Goal: Transaction & Acquisition: Purchase product/service

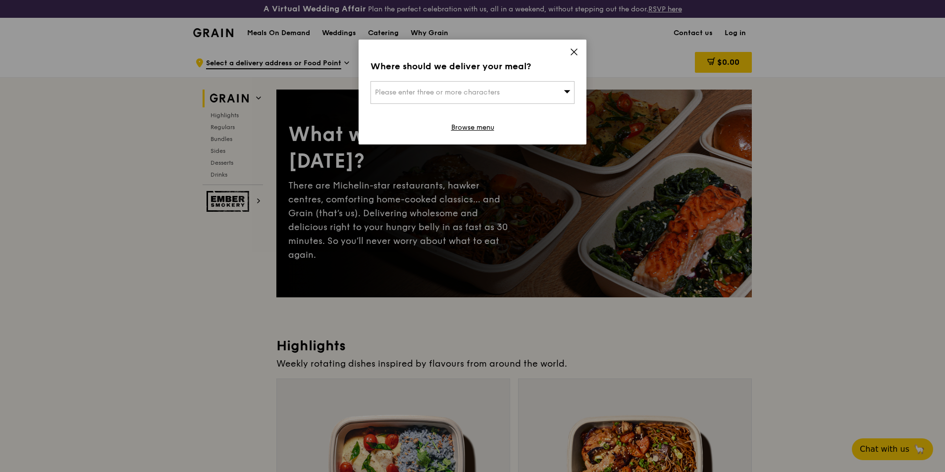
click at [577, 51] on icon at bounding box center [573, 52] width 9 height 9
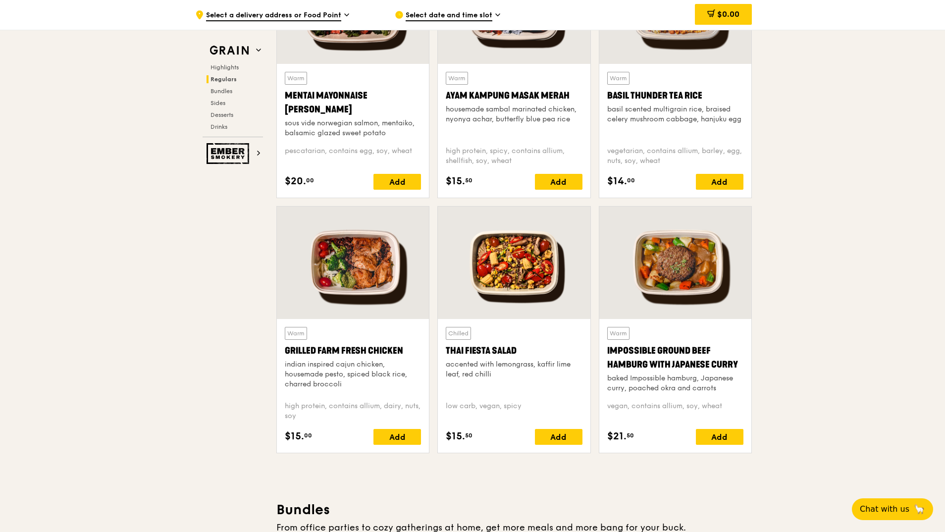
scroll to position [990, 0]
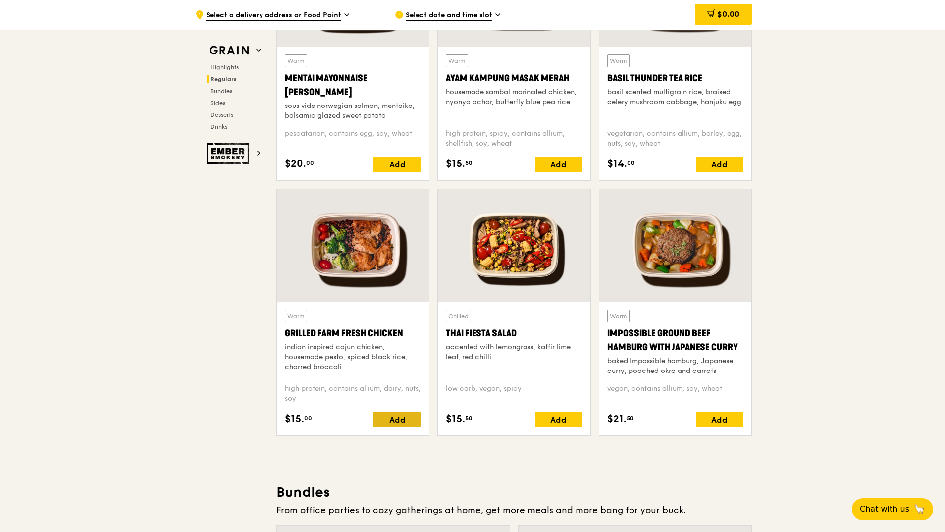
click at [390, 418] on div "Add" at bounding box center [397, 419] width 48 height 16
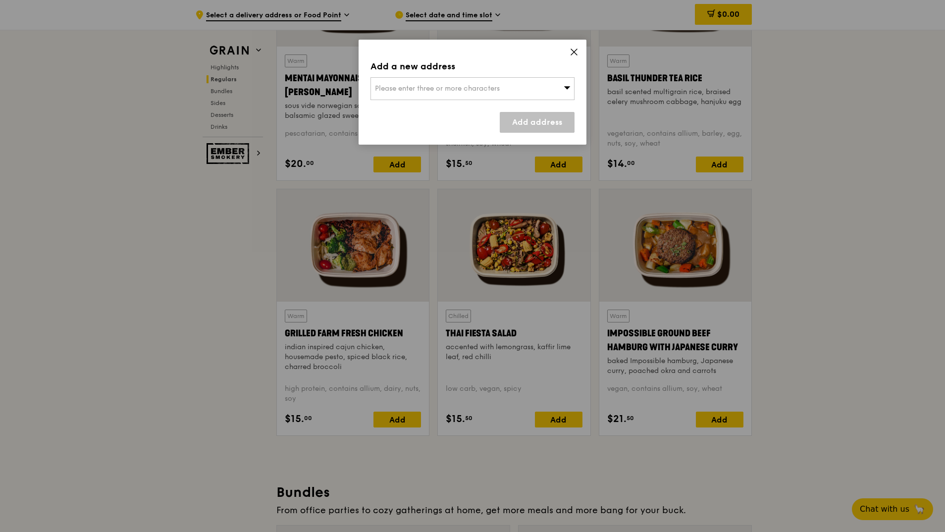
click at [457, 90] on span "Please enter three or more characters" at bounding box center [437, 88] width 125 height 8
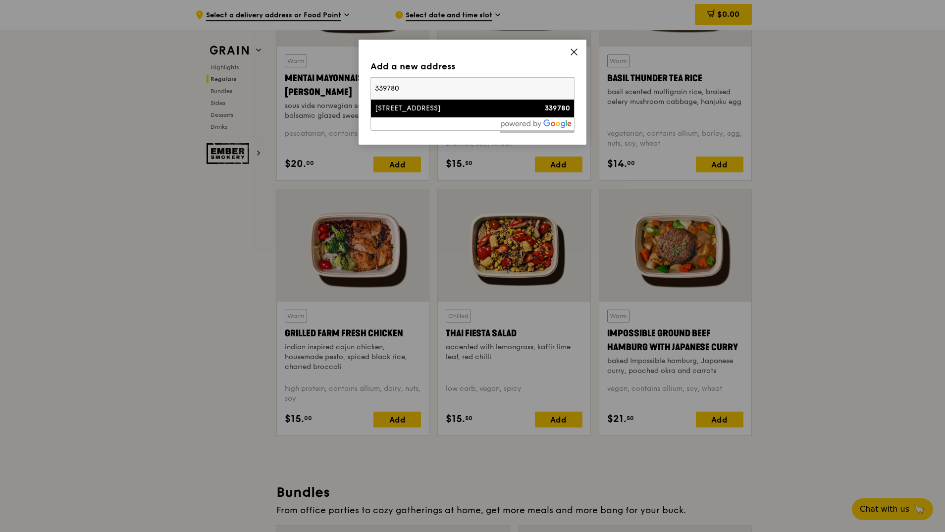
type input "339780"
click at [417, 117] on div at bounding box center [472, 123] width 203 height 13
click at [412, 103] on div "[STREET_ADDRESS]" at bounding box center [448, 108] width 147 height 10
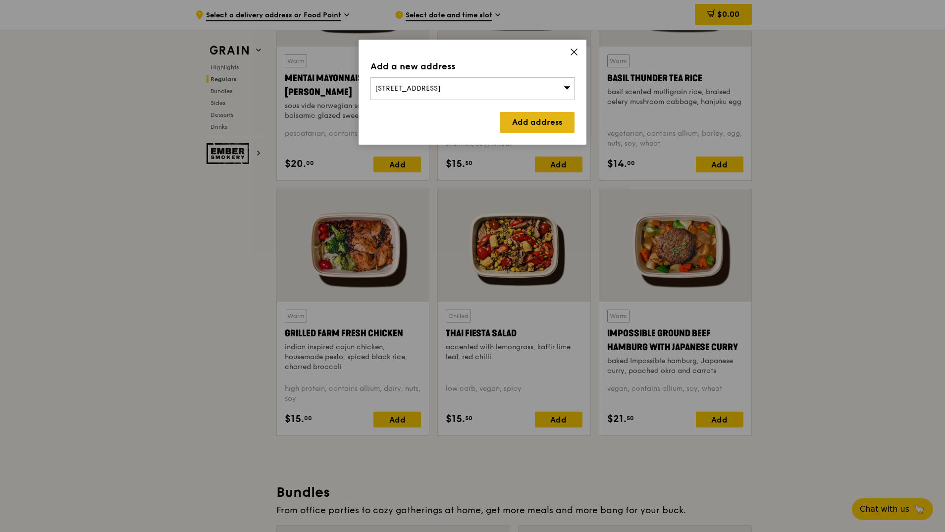
click at [533, 120] on link "Add address" at bounding box center [537, 122] width 75 height 21
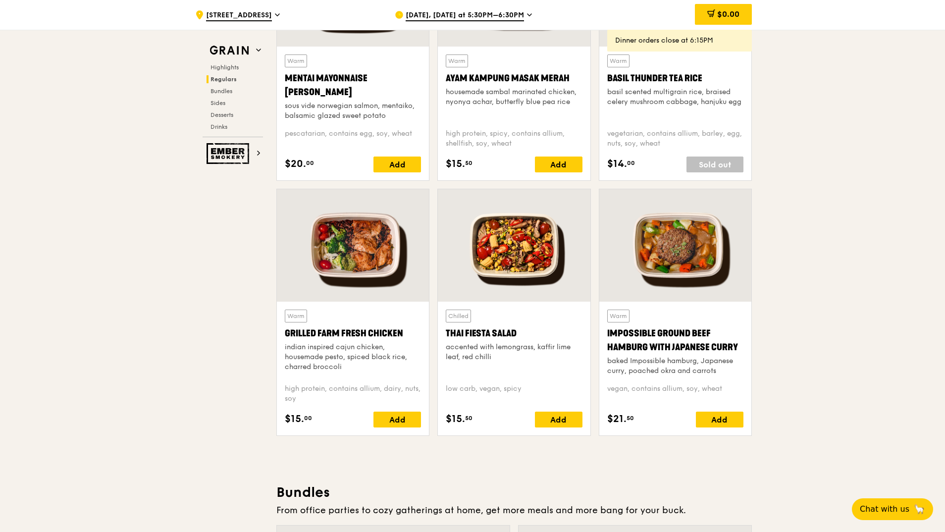
click at [498, 15] on span "[DATE], [DATE] at 5:30PM–6:30PM" at bounding box center [464, 15] width 118 height 11
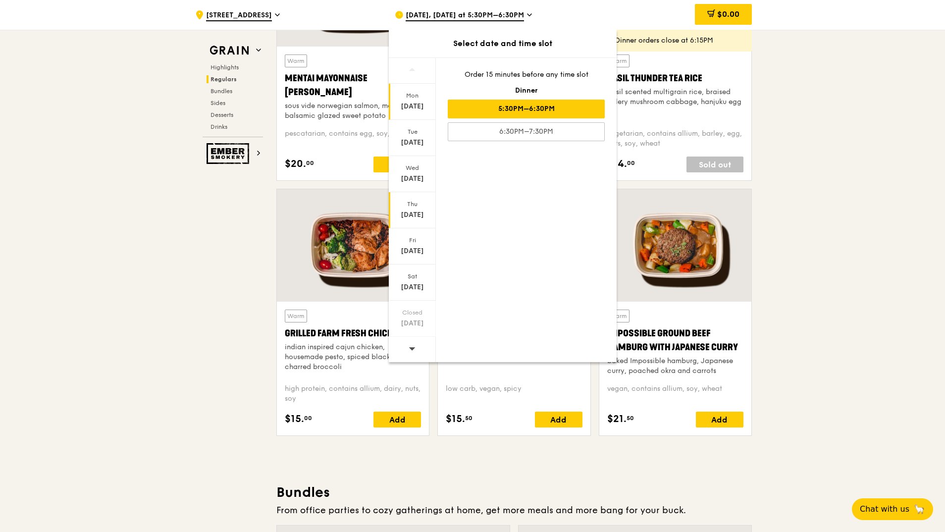
click at [417, 215] on div "[DATE]" at bounding box center [412, 215] width 44 height 10
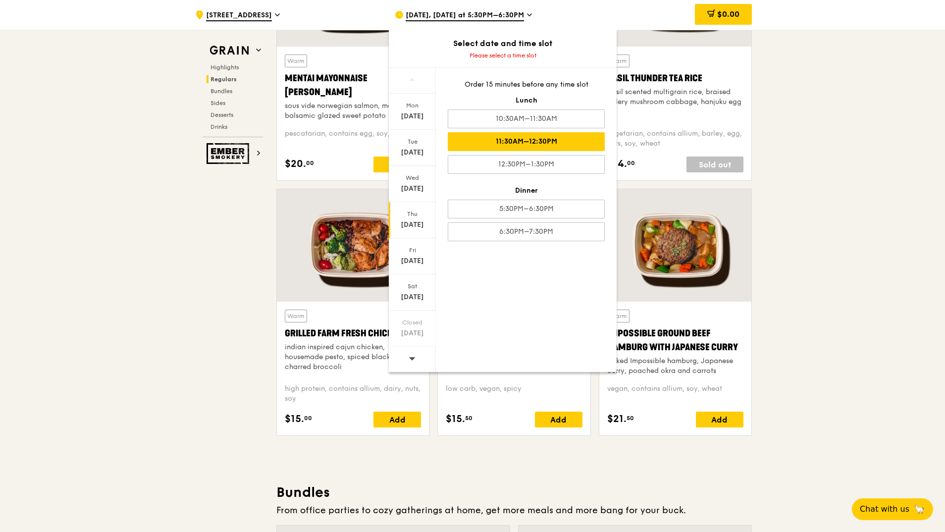
click at [546, 143] on div "11:30AM–12:30PM" at bounding box center [526, 141] width 157 height 19
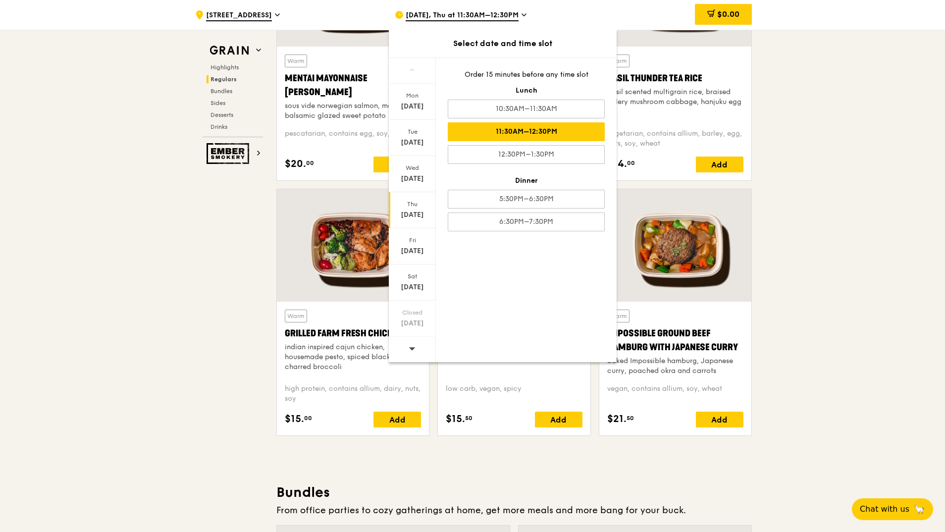
click at [535, 133] on div "11:30AM–12:30PM" at bounding box center [526, 131] width 157 height 19
drag, startPoint x: 535, startPoint y: 133, endPoint x: 513, endPoint y: 134, distance: 21.3
click at [513, 134] on div "11:30AM–12:30PM" at bounding box center [526, 131] width 157 height 19
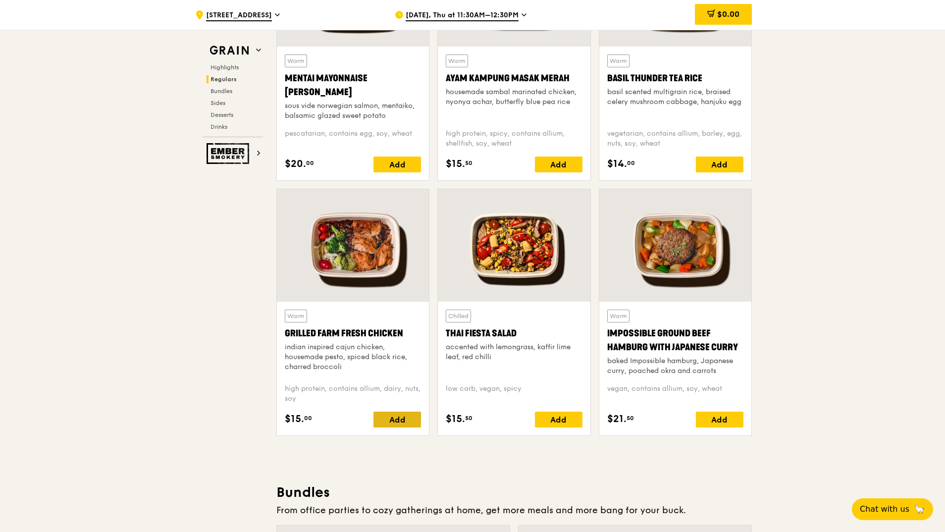
click at [395, 419] on div "Add" at bounding box center [397, 419] width 48 height 16
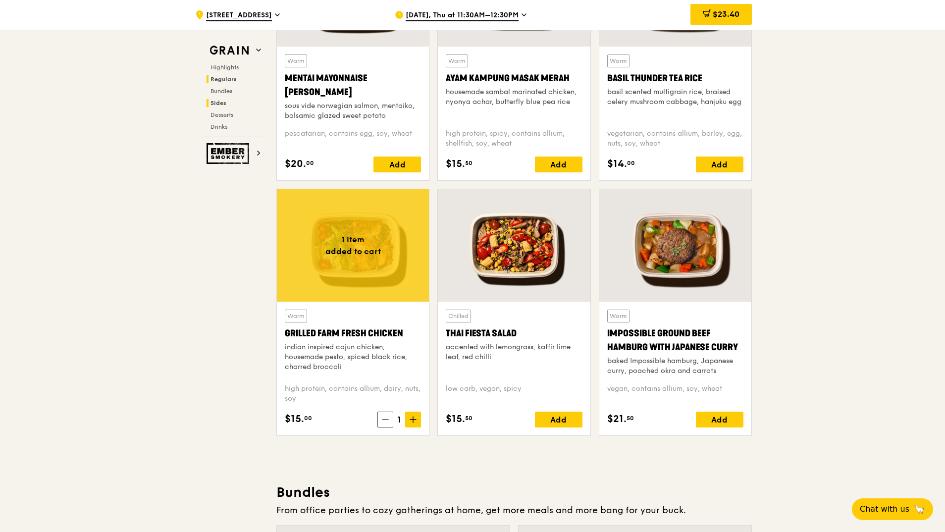
click at [217, 102] on span "Sides" at bounding box center [218, 103] width 16 height 7
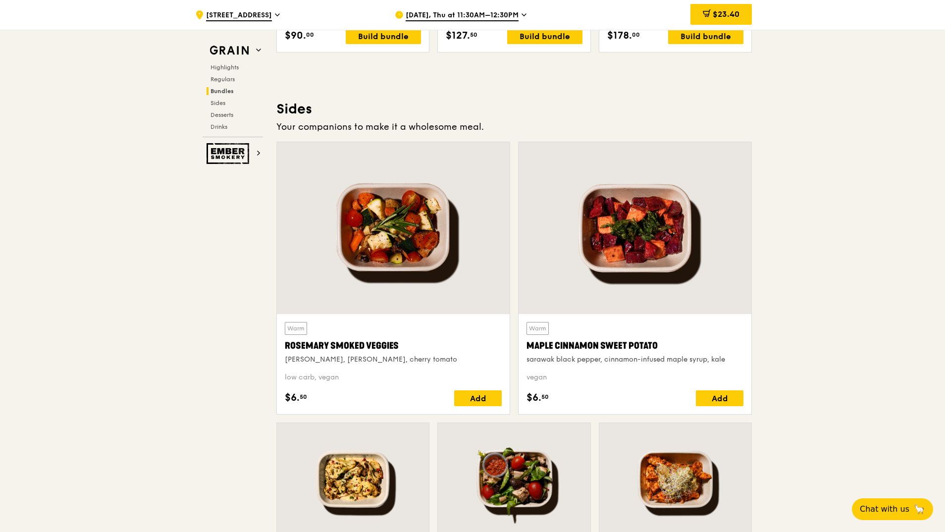
scroll to position [2213, 0]
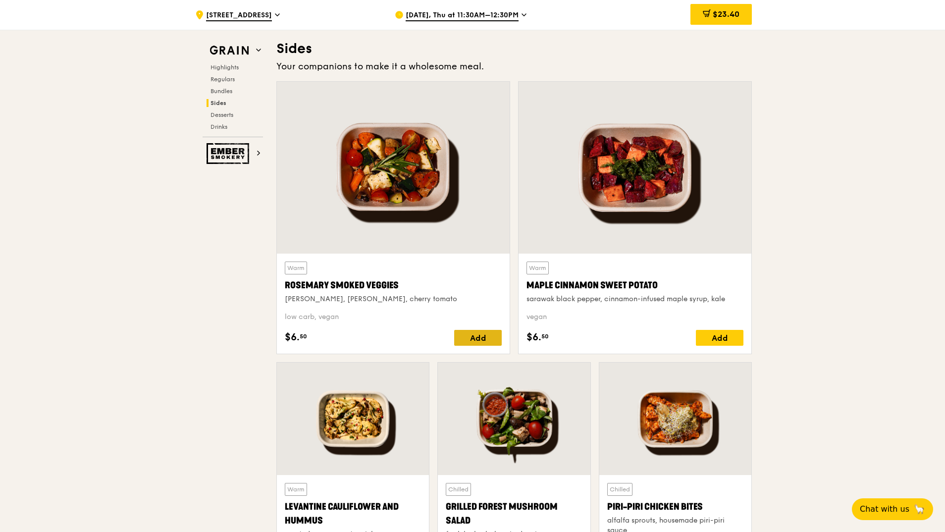
click at [475, 339] on div "Add" at bounding box center [478, 338] width 48 height 16
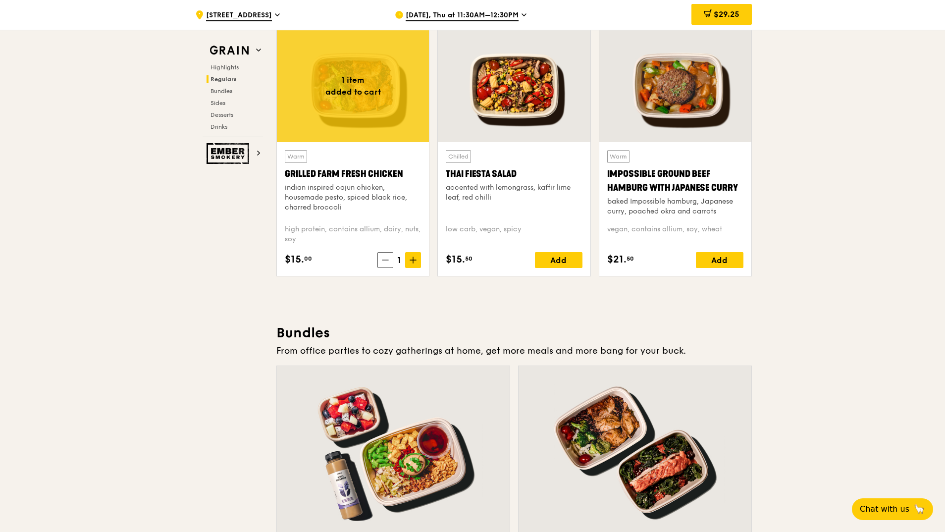
scroll to position [1075, 0]
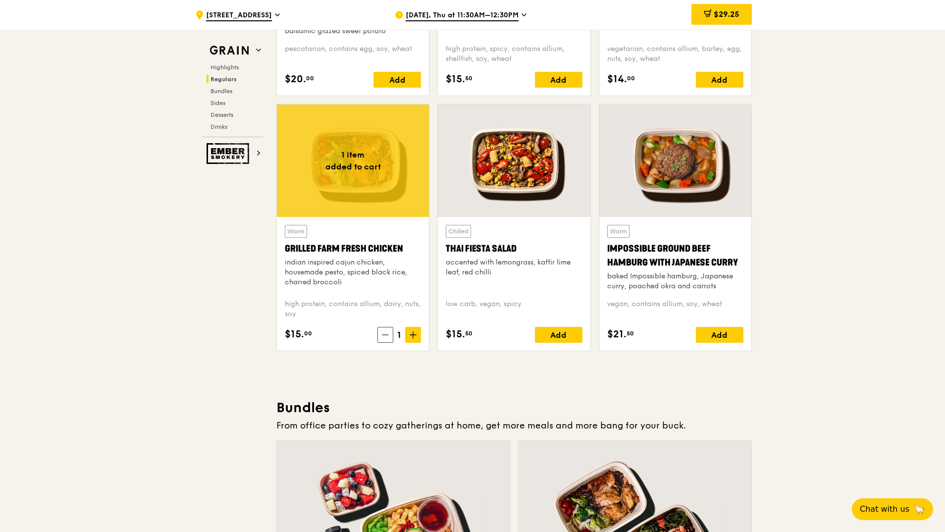
click at [375, 266] on div "indian inspired cajun chicken, housemade pesto, spiced black rice, charred broc…" at bounding box center [353, 272] width 136 height 30
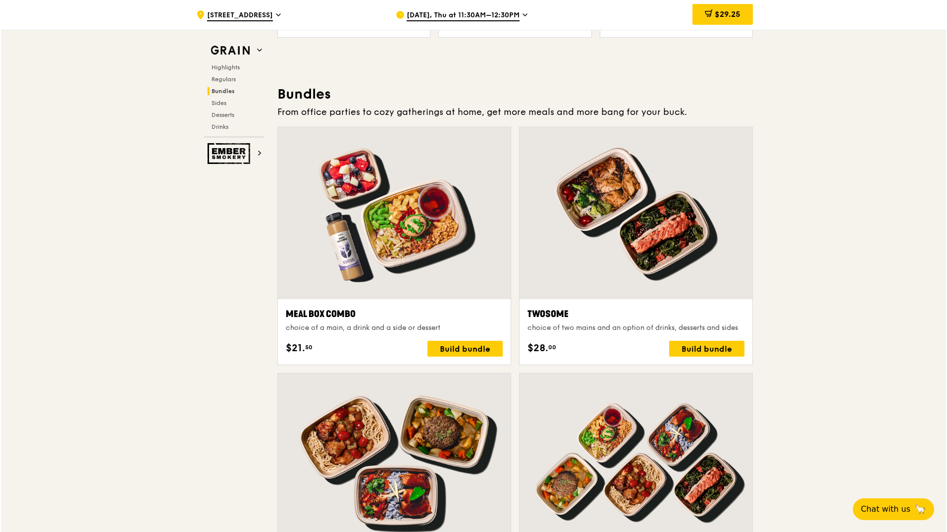
scroll to position [1475, 0]
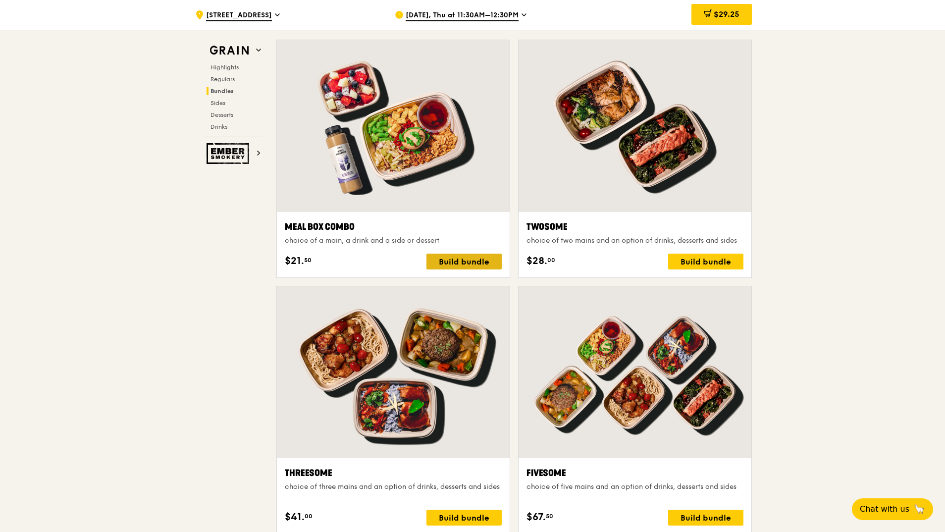
click at [457, 262] on div "Build bundle" at bounding box center [463, 261] width 75 height 16
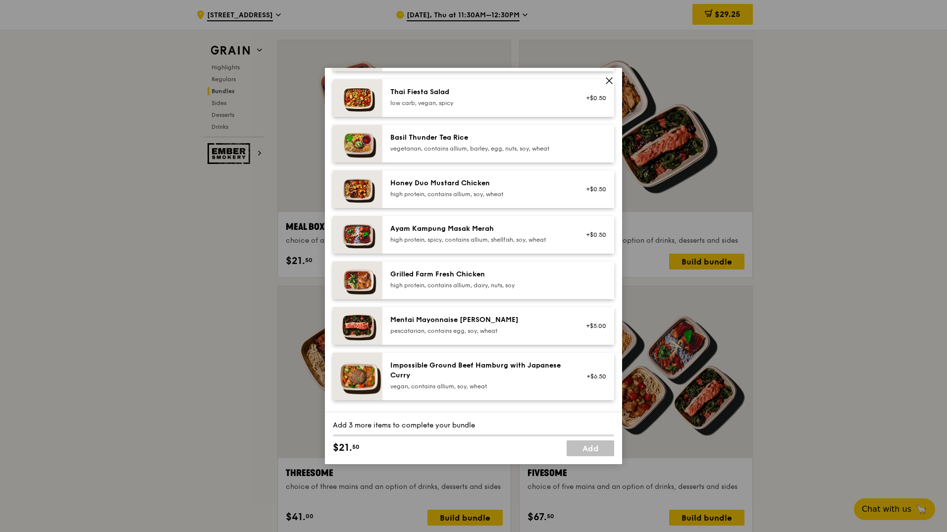
scroll to position [198, 0]
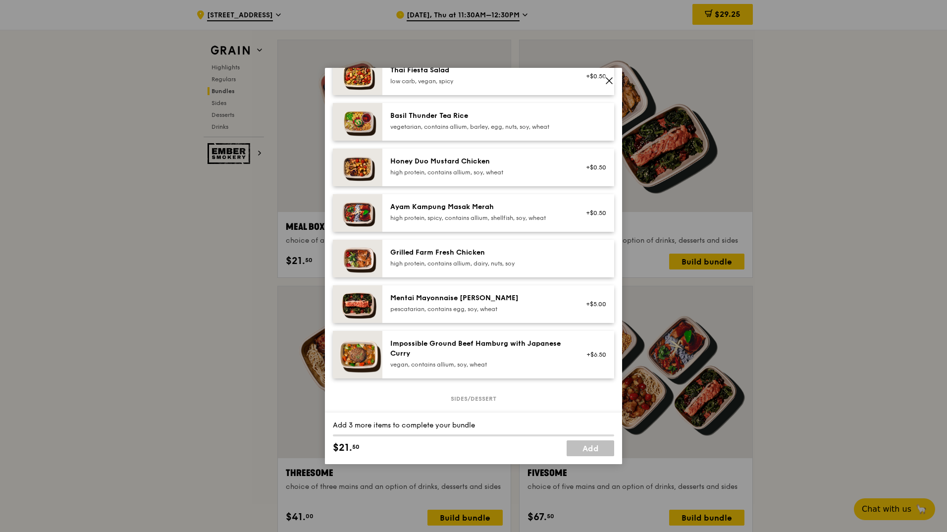
click at [405, 267] on div "high protein, contains allium, dairy, nuts, soy" at bounding box center [479, 263] width 178 height 8
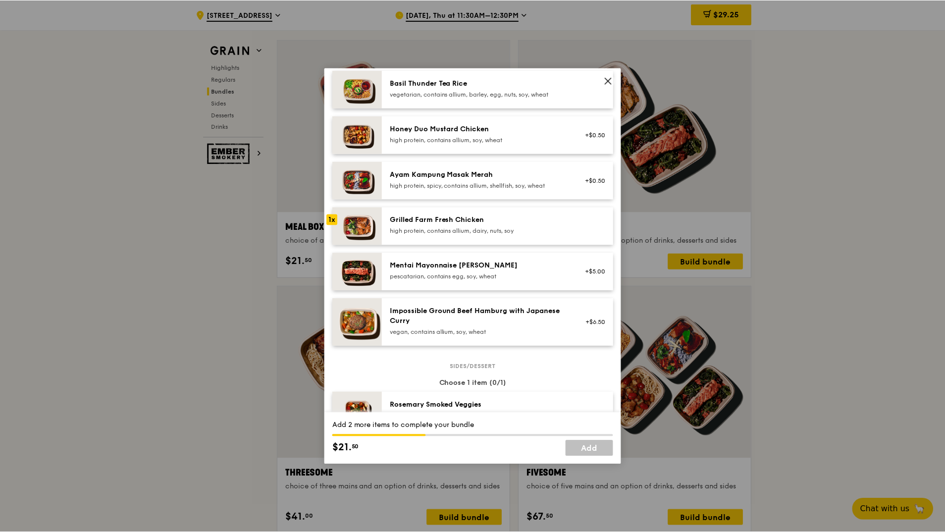
scroll to position [248, 0]
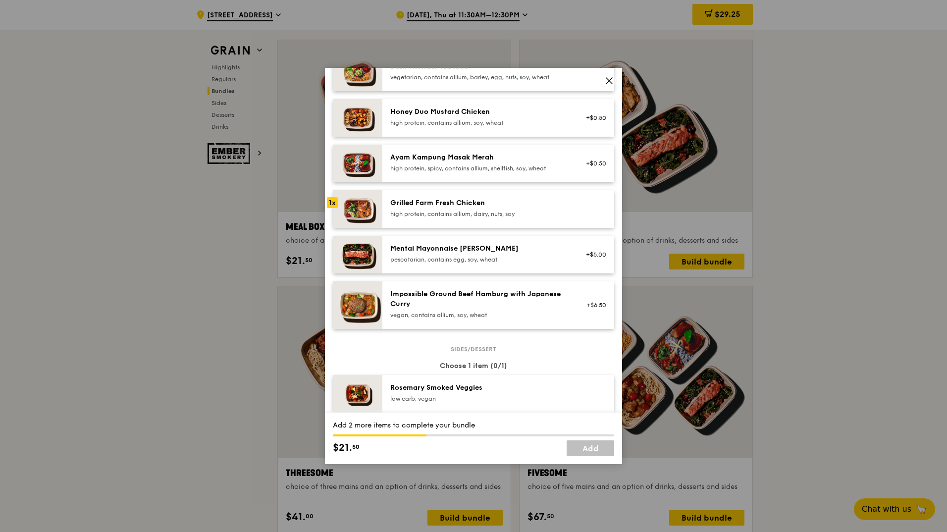
click at [612, 83] on icon at bounding box center [608, 80] width 9 height 9
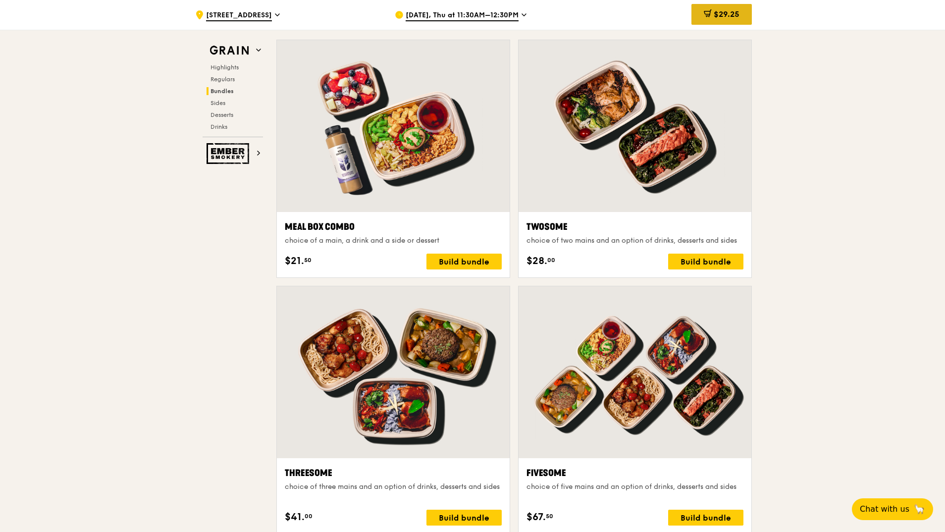
click at [714, 17] on span "$29.25" at bounding box center [726, 13] width 26 height 9
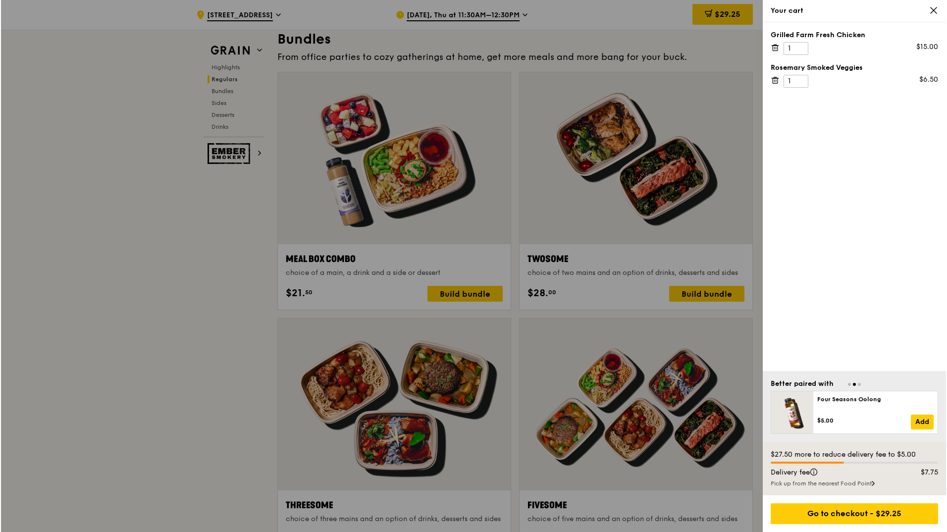
scroll to position [1426, 0]
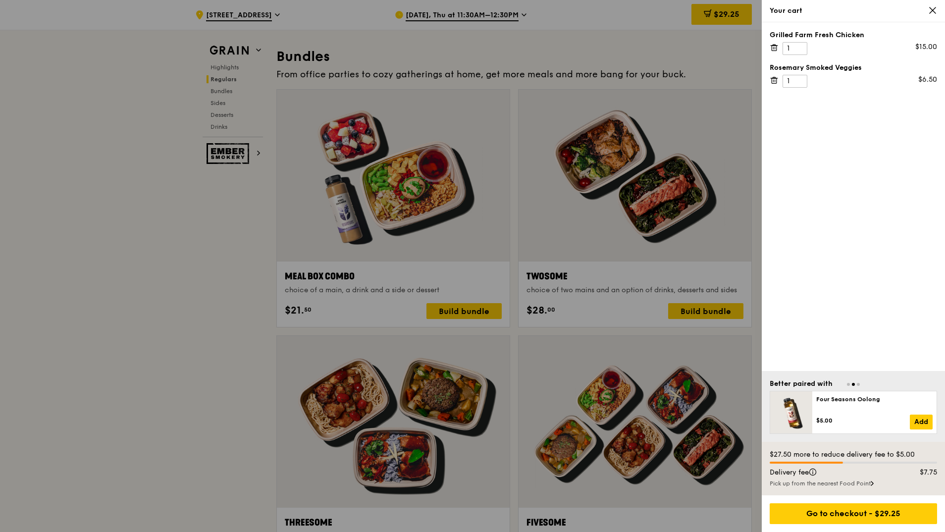
click at [771, 44] on icon at bounding box center [773, 47] width 9 height 9
click at [774, 50] on icon at bounding box center [773, 47] width 9 height 9
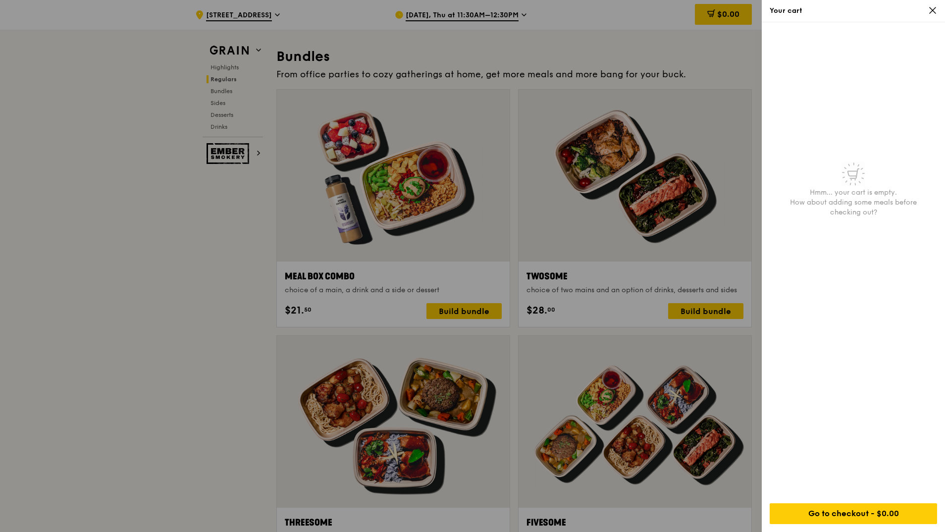
click at [458, 256] on div at bounding box center [472, 266] width 945 height 532
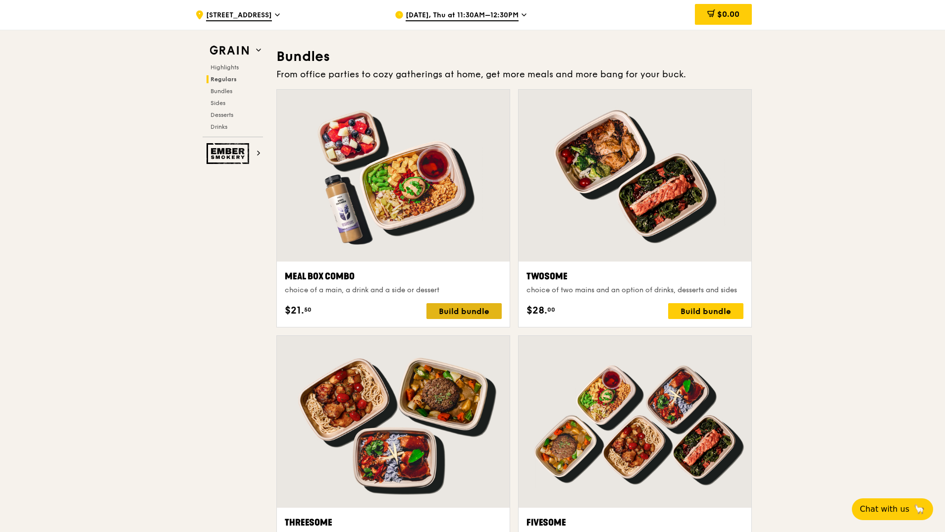
click at [456, 311] on div "Build bundle" at bounding box center [463, 311] width 75 height 16
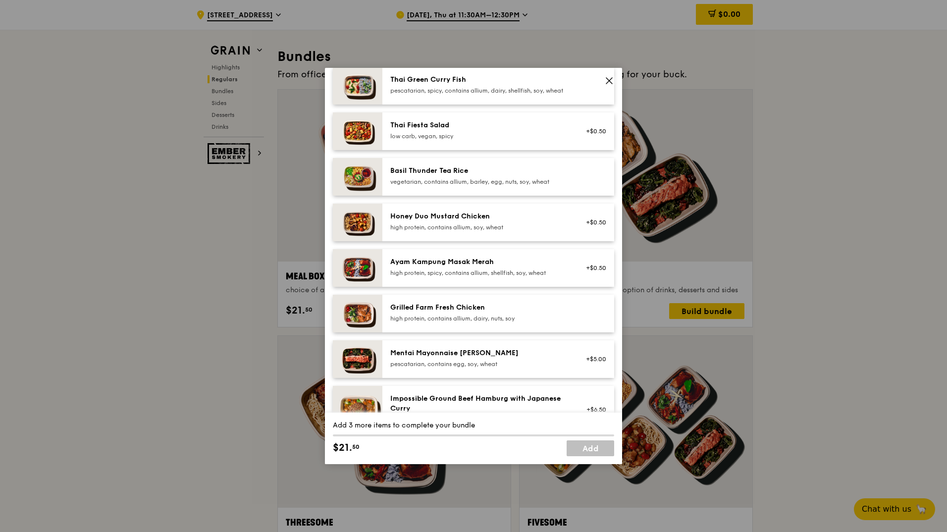
scroll to position [0, 0]
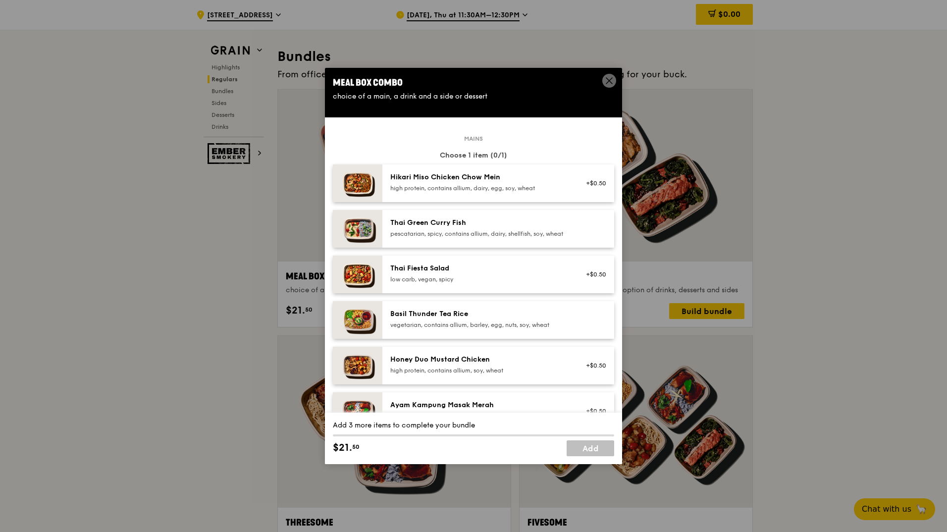
click at [609, 81] on icon at bounding box center [609, 81] width 6 height 6
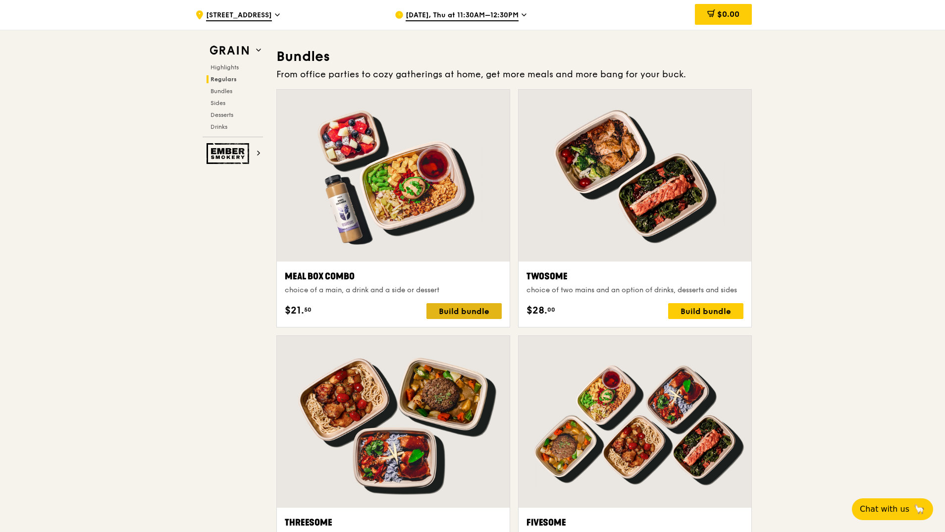
click at [467, 308] on div "Build bundle" at bounding box center [463, 311] width 75 height 16
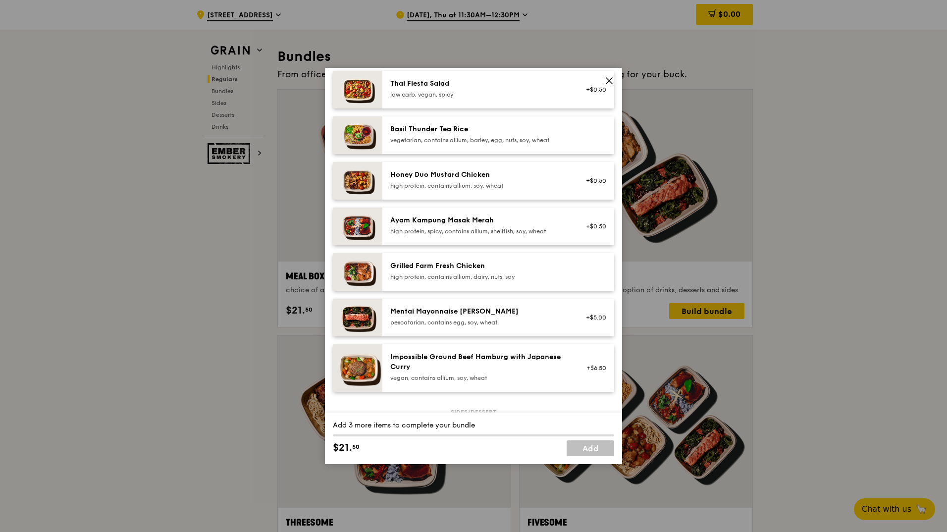
scroll to position [198, 0]
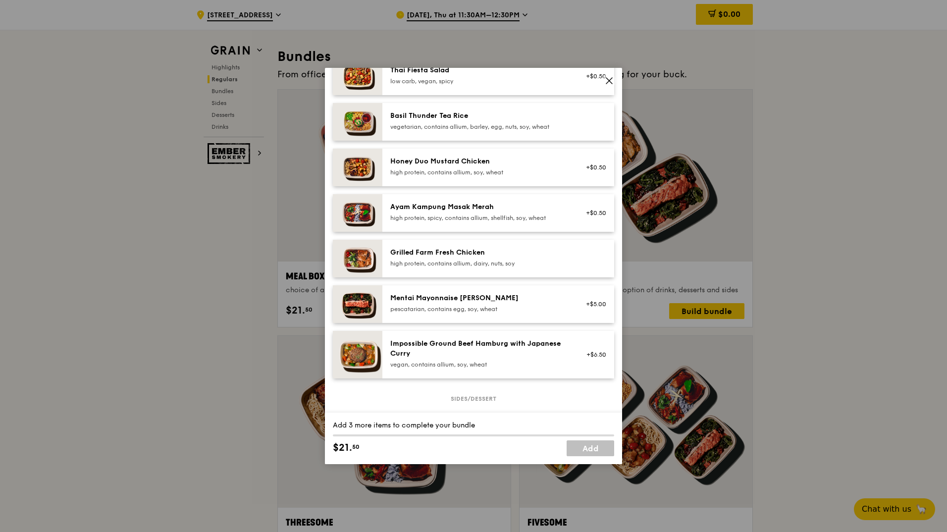
click at [448, 267] on div "high protein, contains allium, dairy, nuts, soy" at bounding box center [479, 263] width 178 height 8
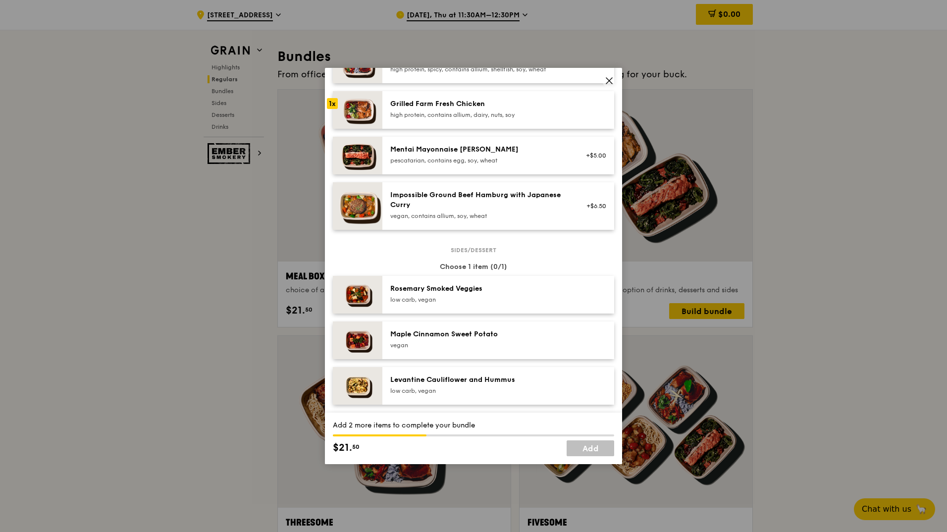
scroll to position [396, 0]
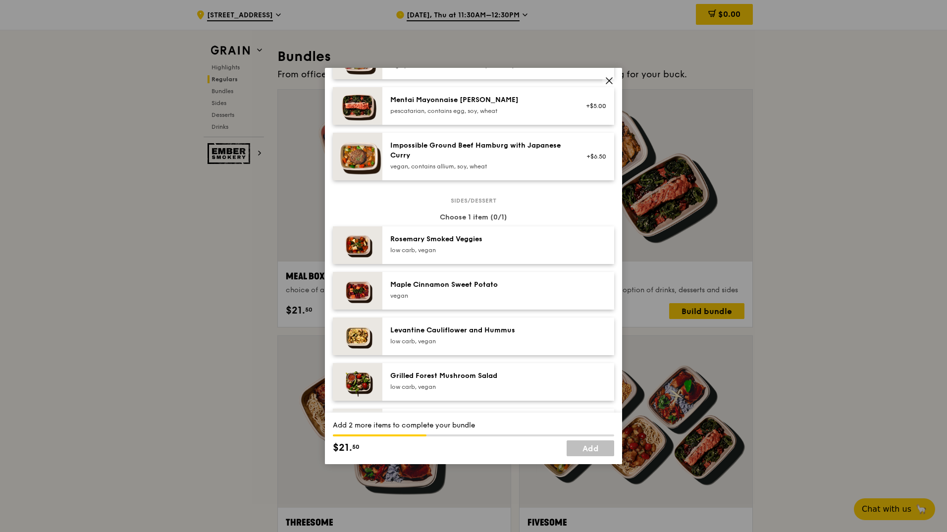
click at [464, 252] on div "[PERSON_NAME] Smoked Veggies low carb, vegan" at bounding box center [479, 244] width 178 height 20
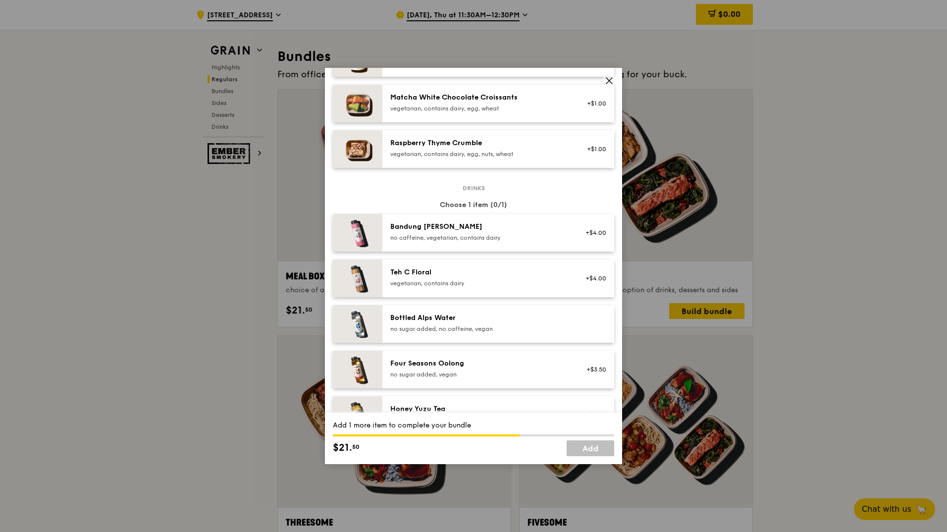
scroll to position [941, 0]
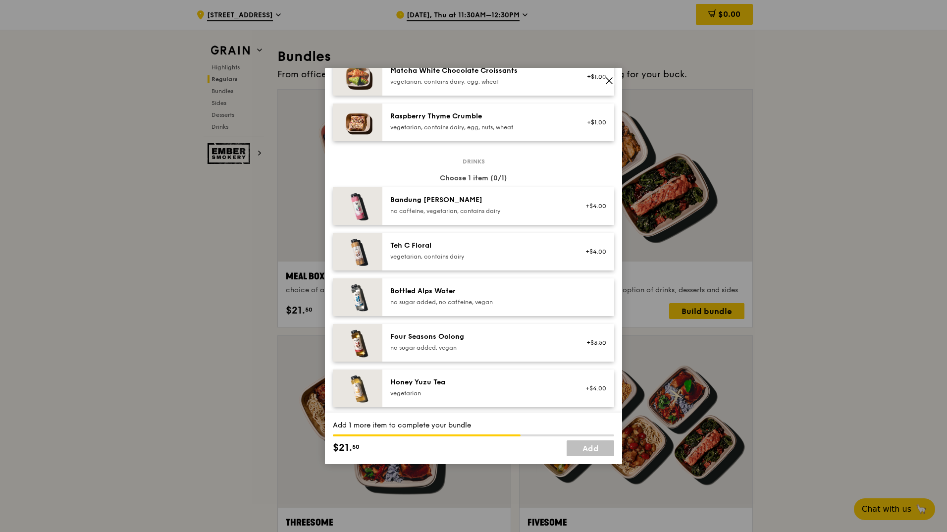
click at [461, 296] on div "Bottled Alps Water" at bounding box center [479, 291] width 178 height 10
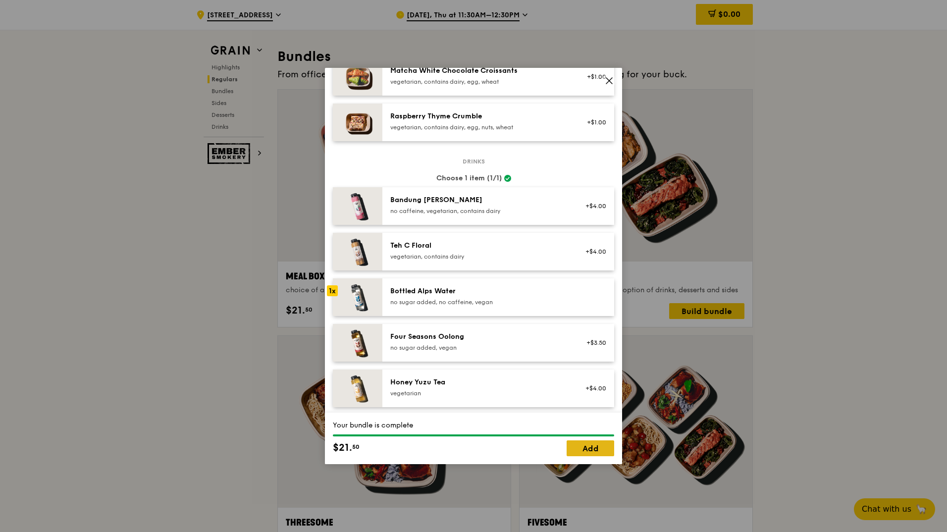
click at [581, 450] on link "Add" at bounding box center [590, 448] width 48 height 16
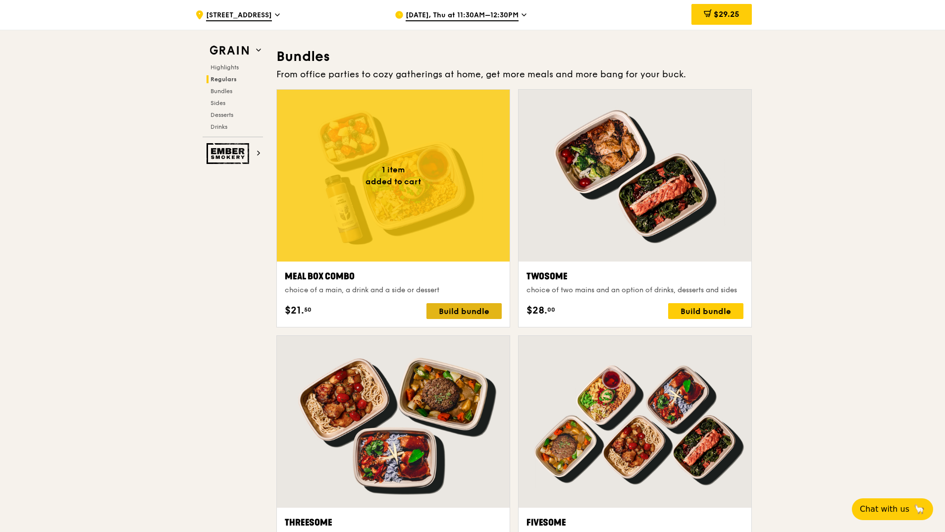
click at [457, 310] on div "Build bundle" at bounding box center [463, 311] width 75 height 16
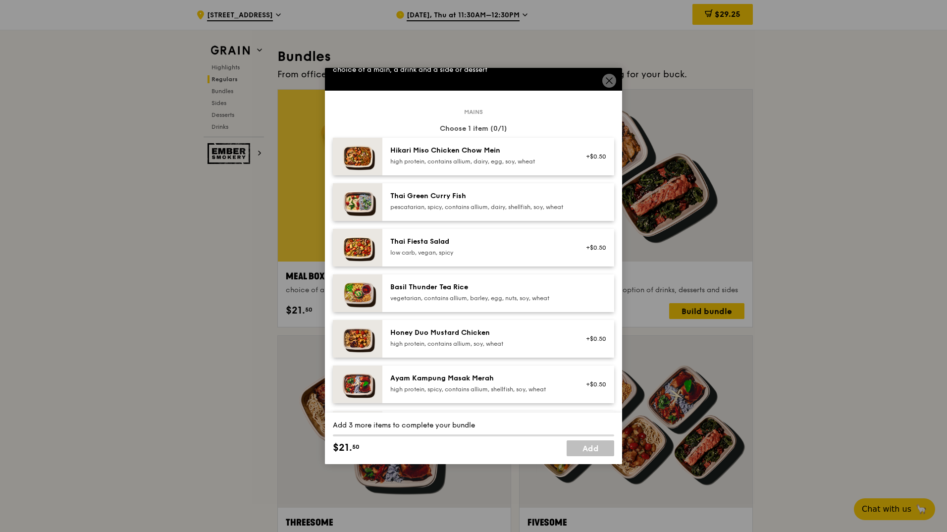
scroll to position [50, 0]
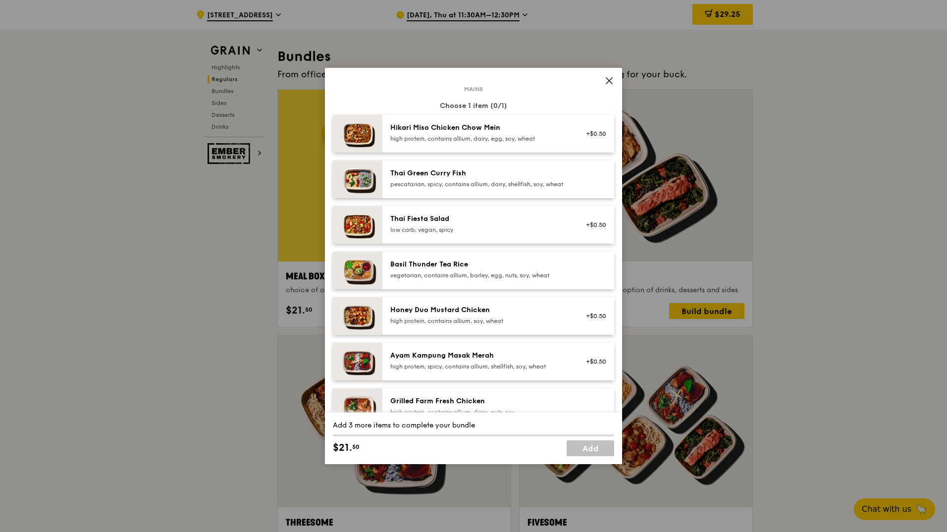
click at [471, 325] on div "high protein, contains allium, soy, wheat" at bounding box center [479, 321] width 178 height 8
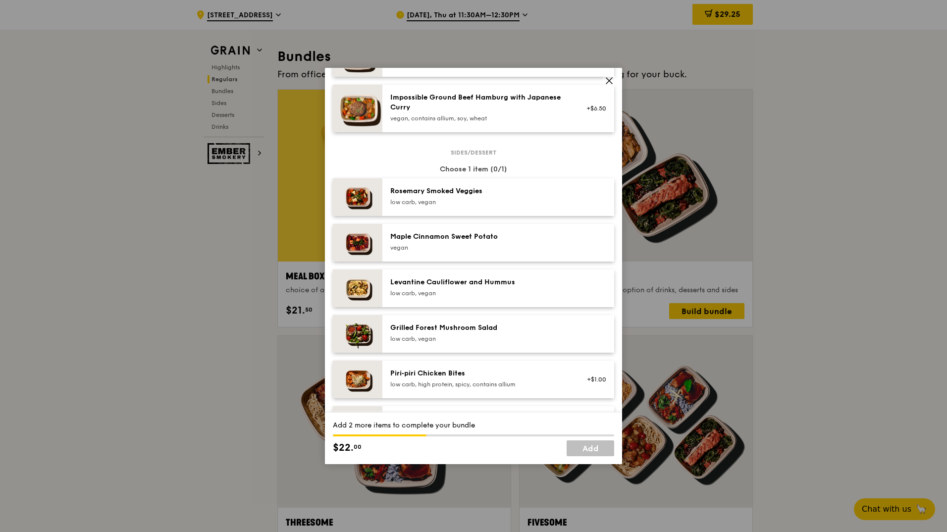
scroll to position [446, 0]
click at [486, 296] on div "low carb, vegan" at bounding box center [479, 292] width 178 height 8
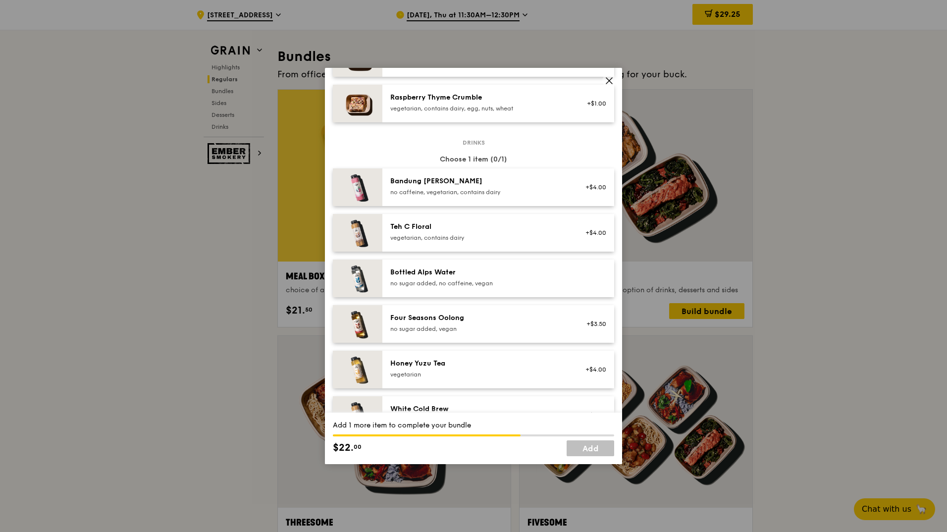
scroll to position [990, 0]
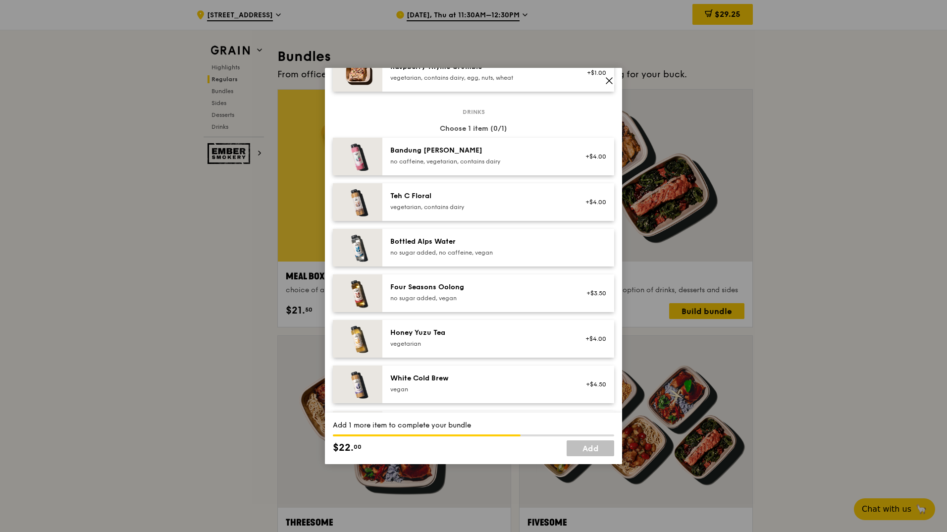
click at [471, 256] on div "no sugar added, no caffeine, vegan" at bounding box center [479, 253] width 178 height 8
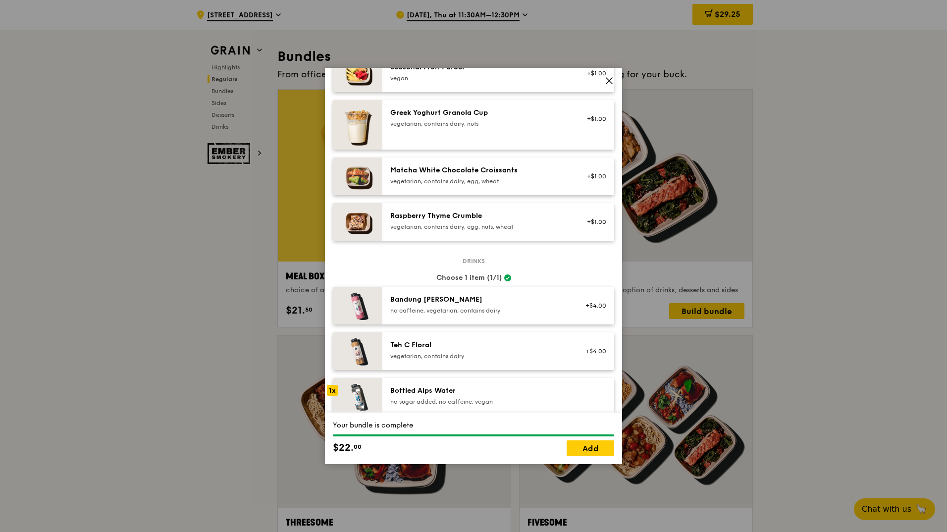
scroll to position [842, 0]
click at [598, 449] on link "Add" at bounding box center [590, 448] width 48 height 16
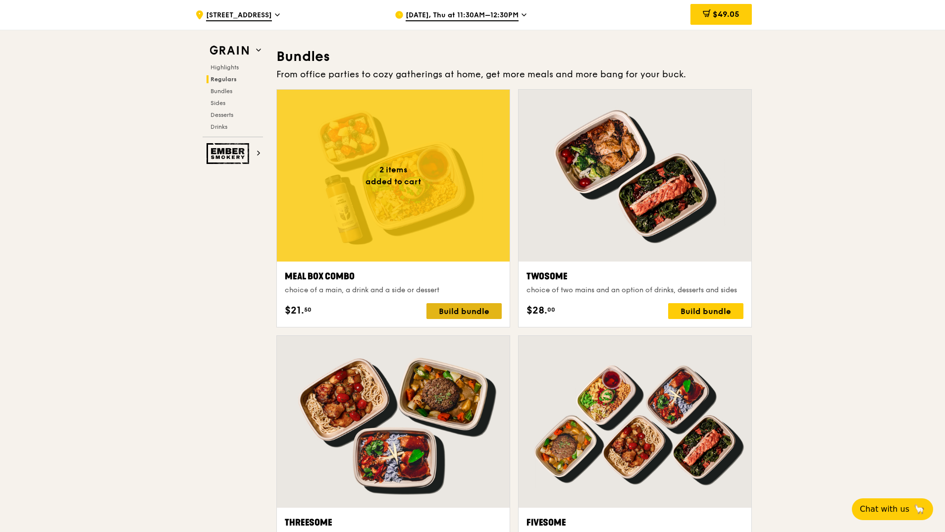
click at [464, 313] on div "Build bundle" at bounding box center [463, 311] width 75 height 16
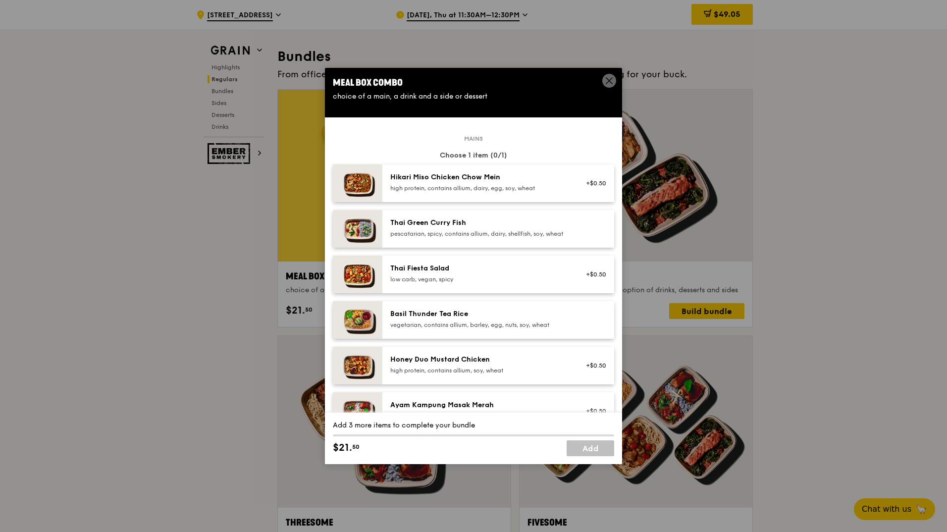
drag, startPoint x: 464, startPoint y: 313, endPoint x: 440, endPoint y: 241, distance: 76.2
click at [440, 238] on div "pescatarian, spicy, contains allium, dairy, shellfish, soy, wheat" at bounding box center [479, 234] width 178 height 8
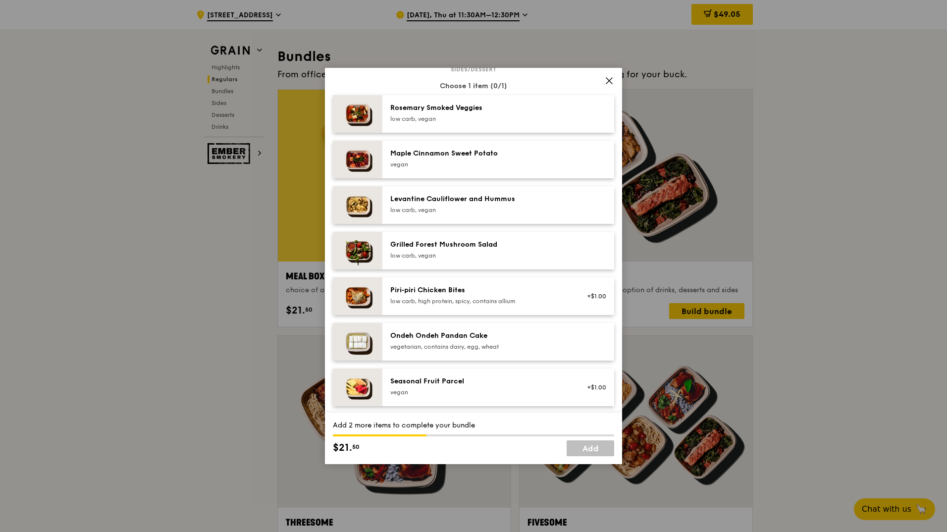
scroll to position [545, 0]
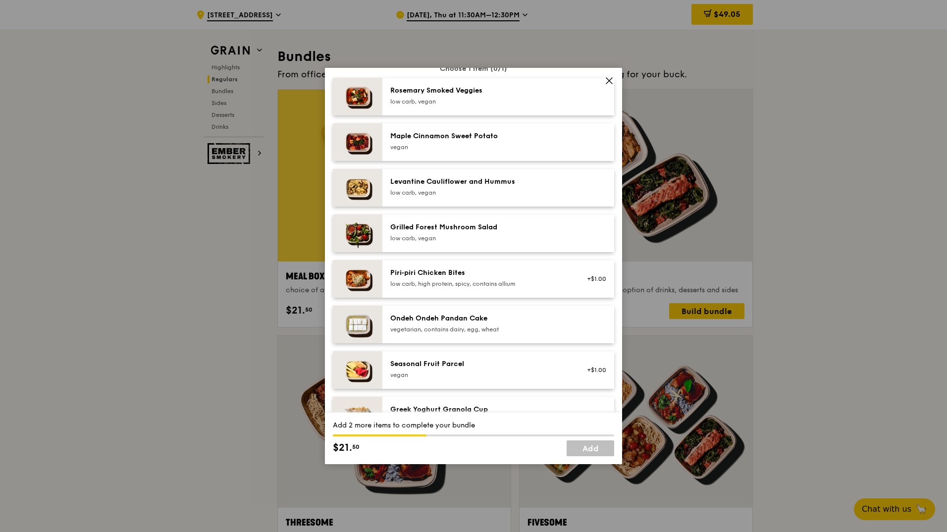
click at [463, 242] on div "low carb, vegan" at bounding box center [479, 238] width 178 height 8
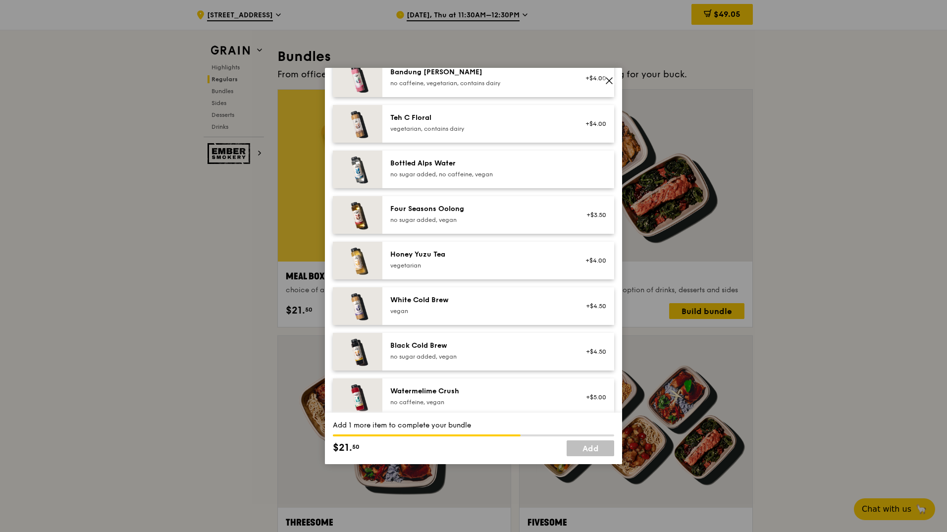
scroll to position [1089, 0]
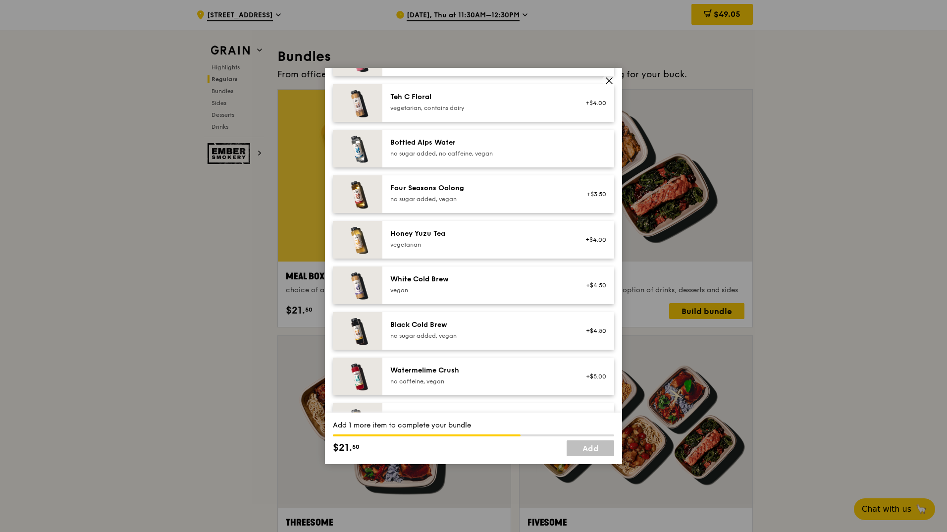
click at [498, 157] on div "no sugar added, no caffeine, vegan" at bounding box center [479, 154] width 178 height 8
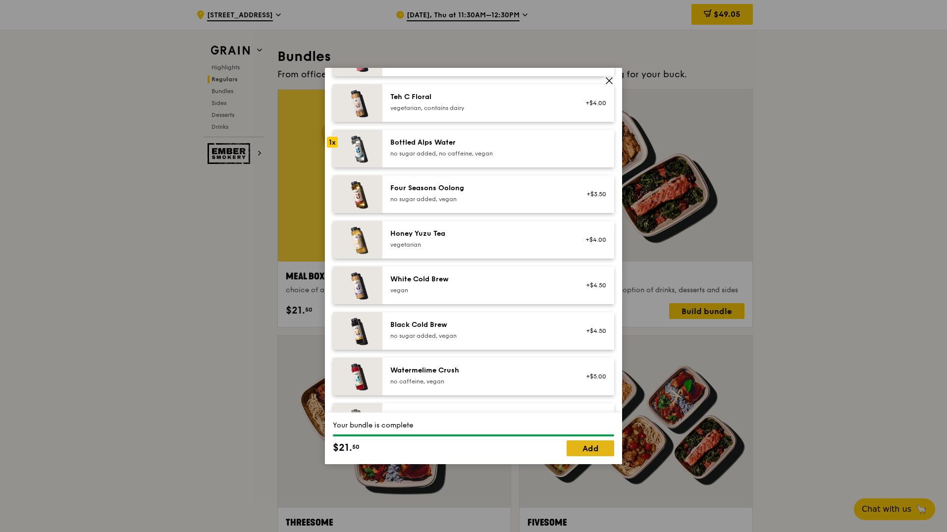
click at [591, 450] on link "Add" at bounding box center [590, 448] width 48 height 16
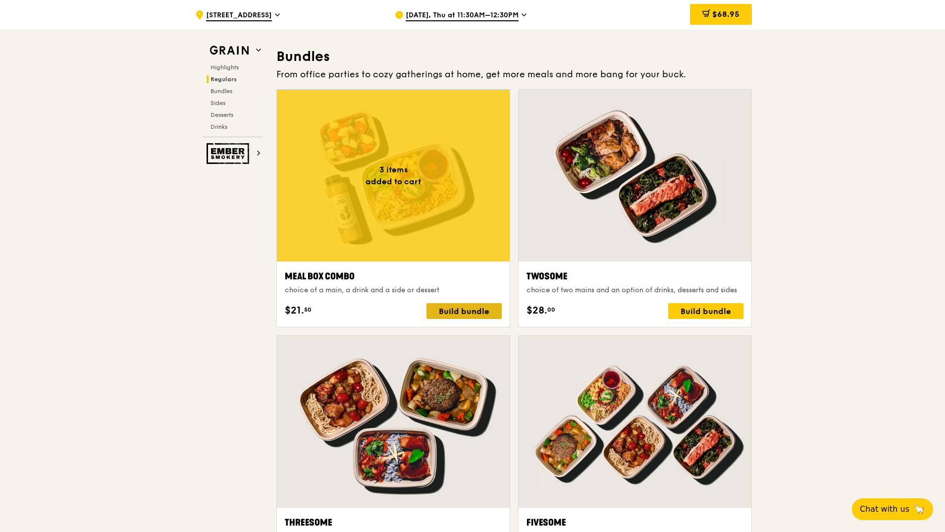
click at [451, 304] on div "Build bundle" at bounding box center [463, 311] width 75 height 16
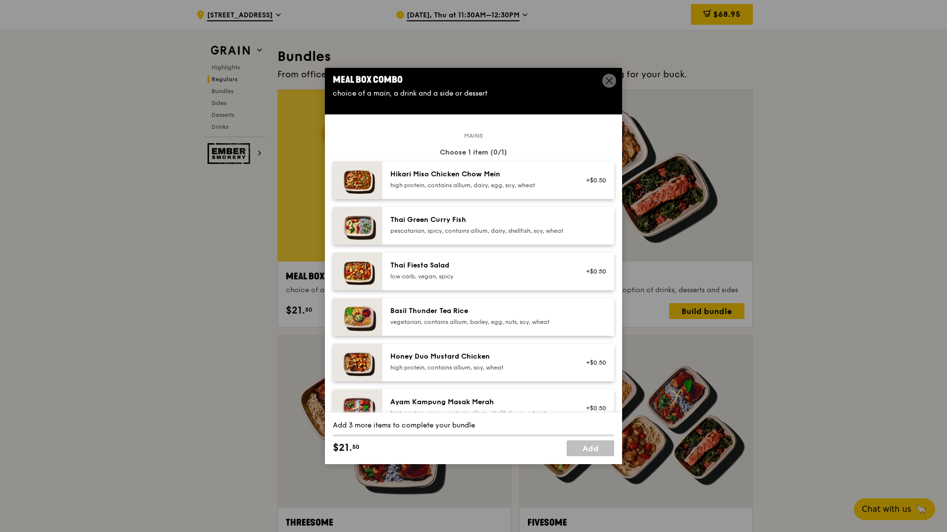
scroll to position [0, 0]
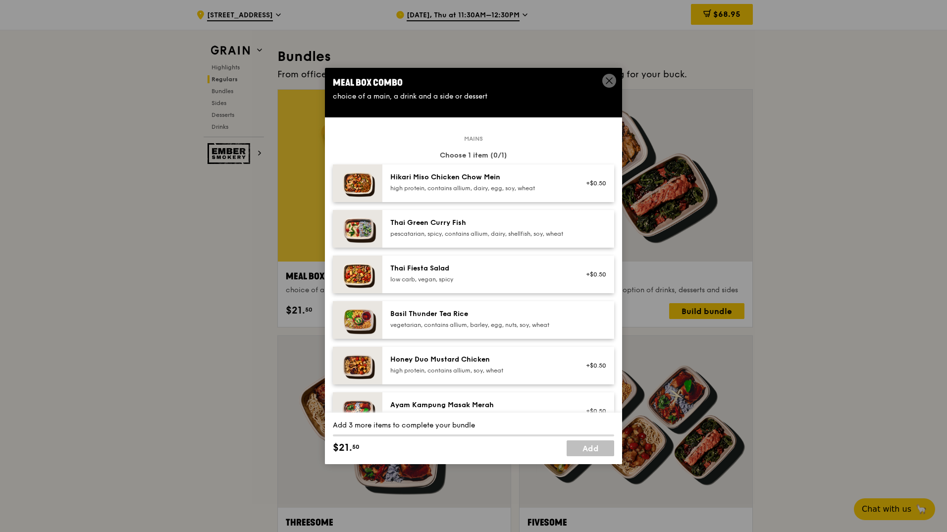
click at [450, 328] on div "Basil Thunder Tea Rice vegetarian, contains allium, barley, egg, nuts, soy, whe…" at bounding box center [479, 319] width 178 height 20
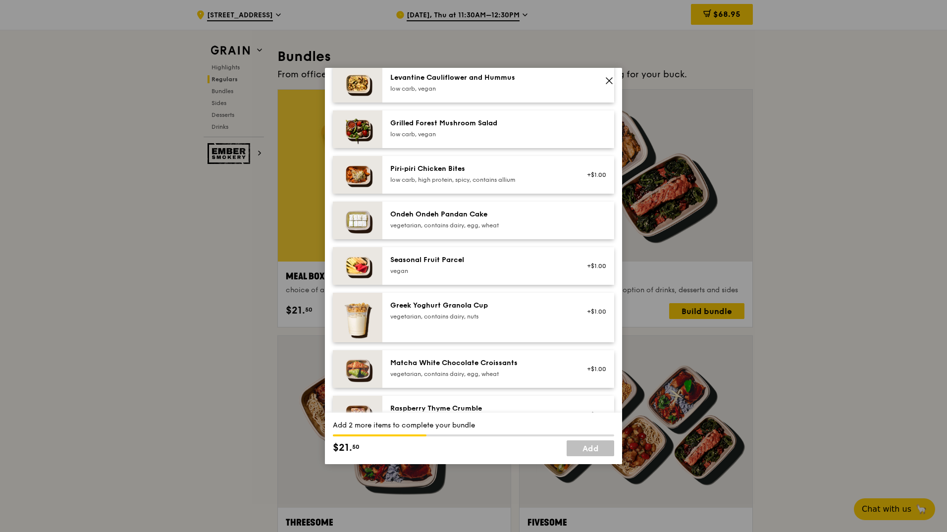
scroll to position [693, 0]
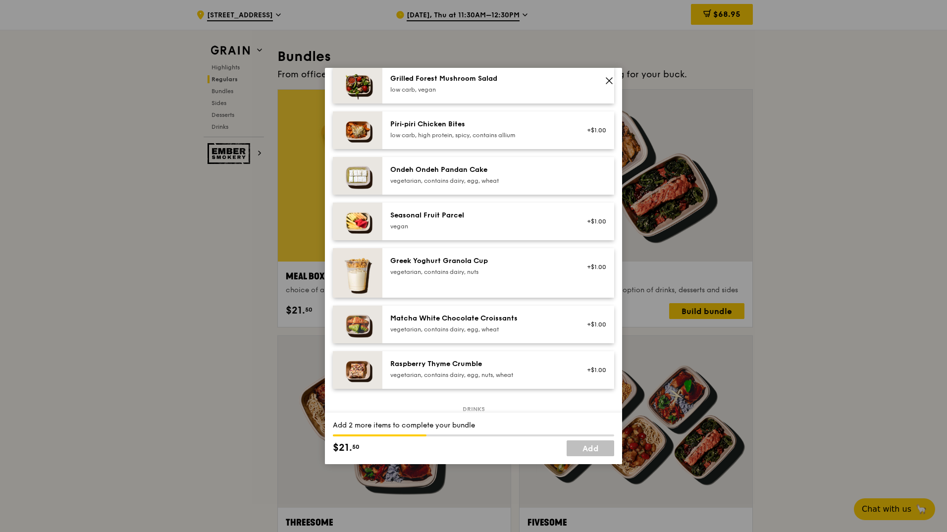
click at [442, 289] on div "Greek Yoghurt Granola Cup vegetarian, contains dairy, nuts +$1.00" at bounding box center [498, 273] width 216 height 34
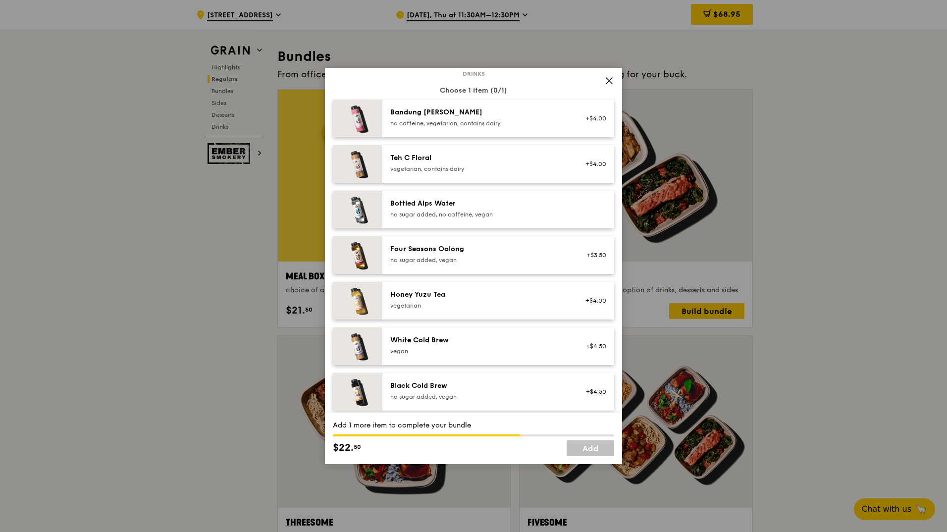
scroll to position [1040, 0]
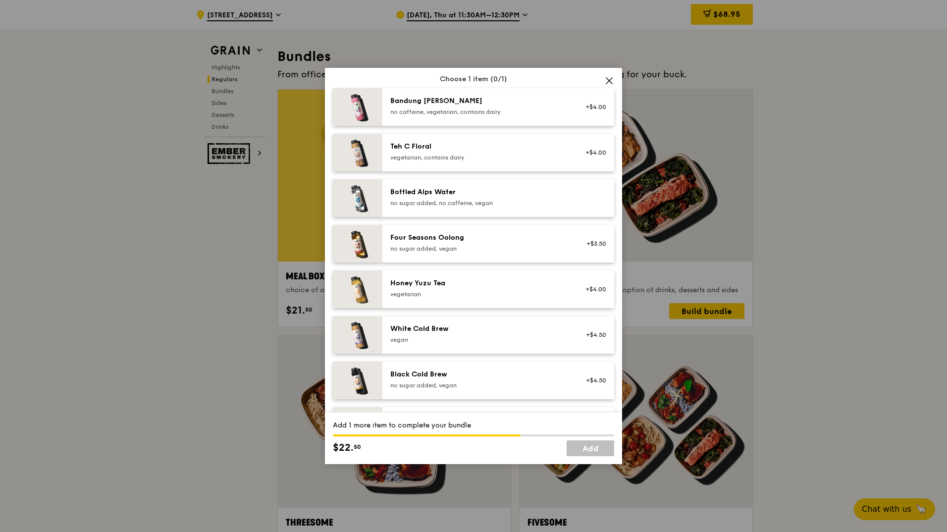
click at [433, 197] on div "Bottled Alps Water" at bounding box center [479, 192] width 178 height 10
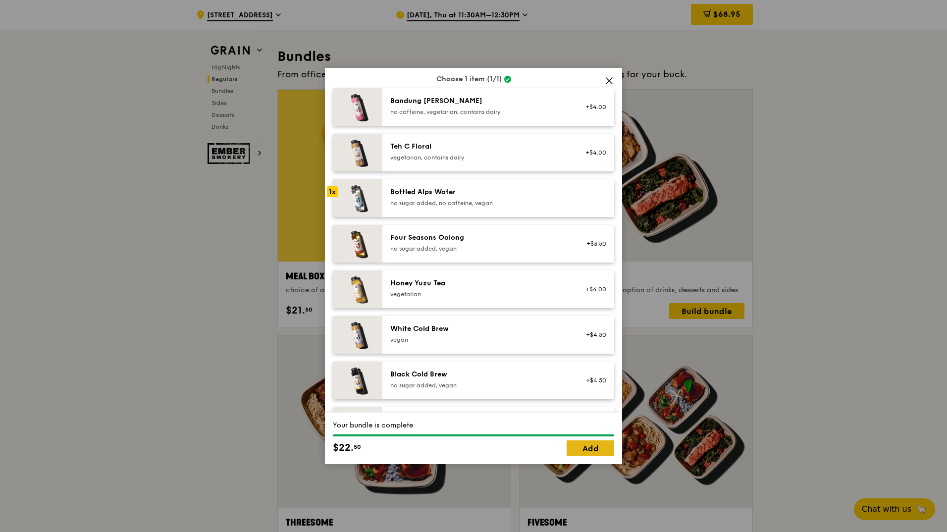
click at [592, 451] on link "Add" at bounding box center [590, 448] width 48 height 16
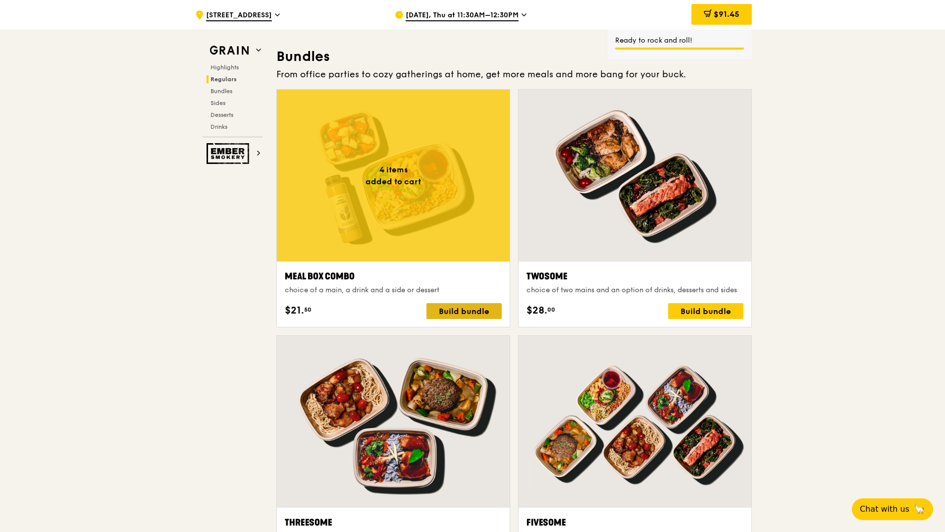
click at [458, 314] on div "Build bundle" at bounding box center [463, 311] width 75 height 16
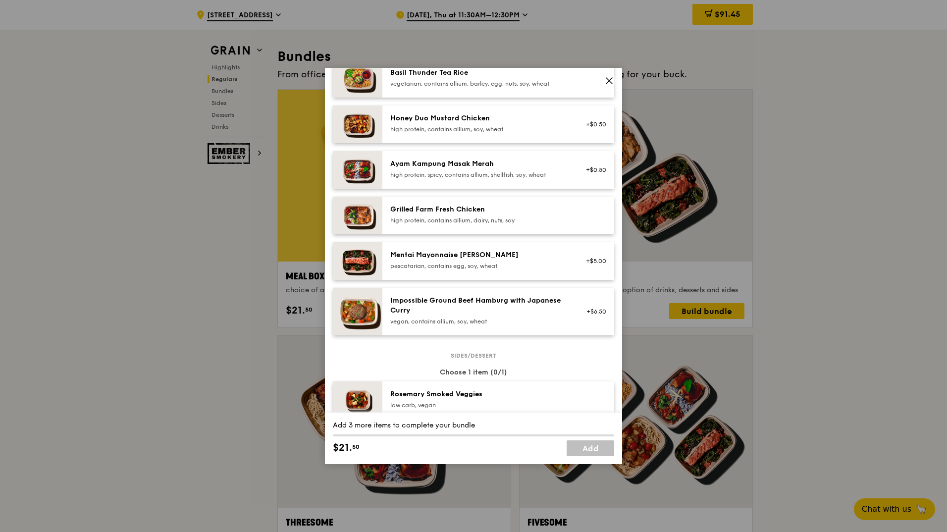
scroll to position [297, 0]
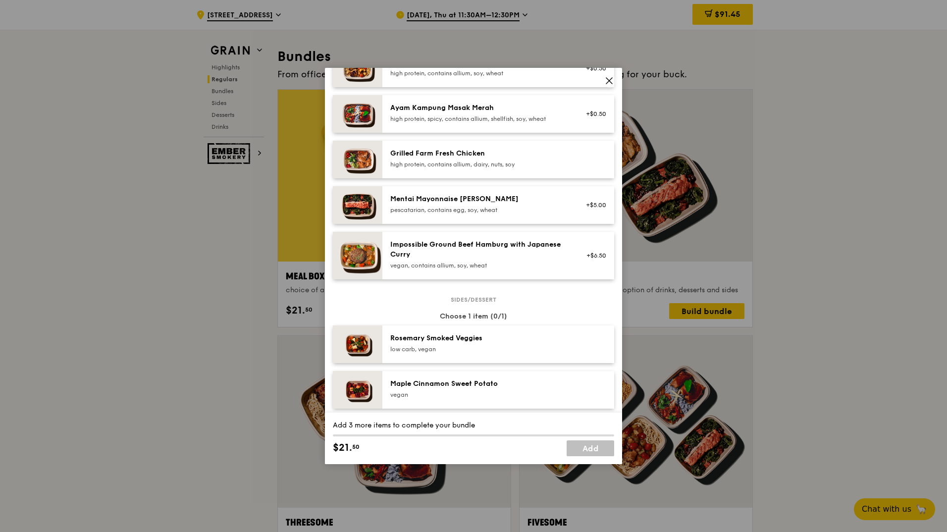
click at [447, 167] on div "Grilled Farm Fresh Chicken high protein, contains allium, dairy, nuts, soy" at bounding box center [479, 159] width 178 height 20
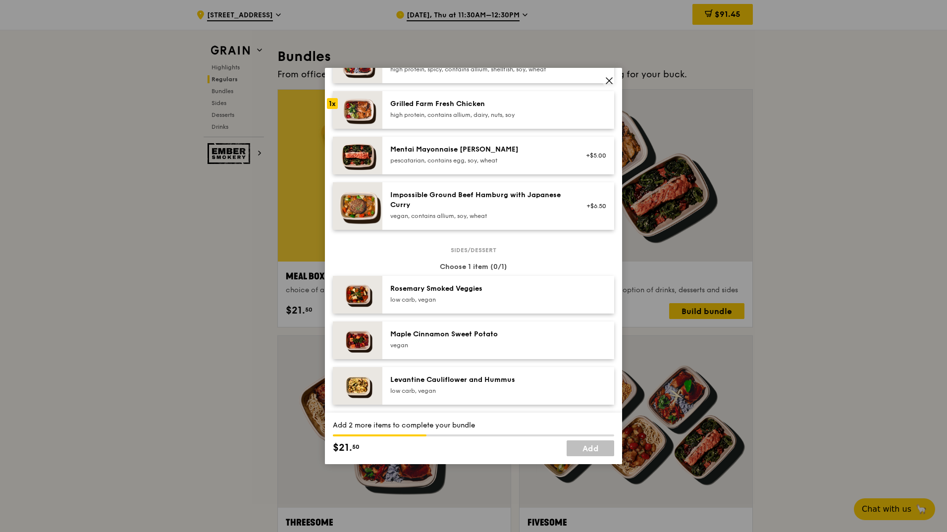
scroll to position [396, 0]
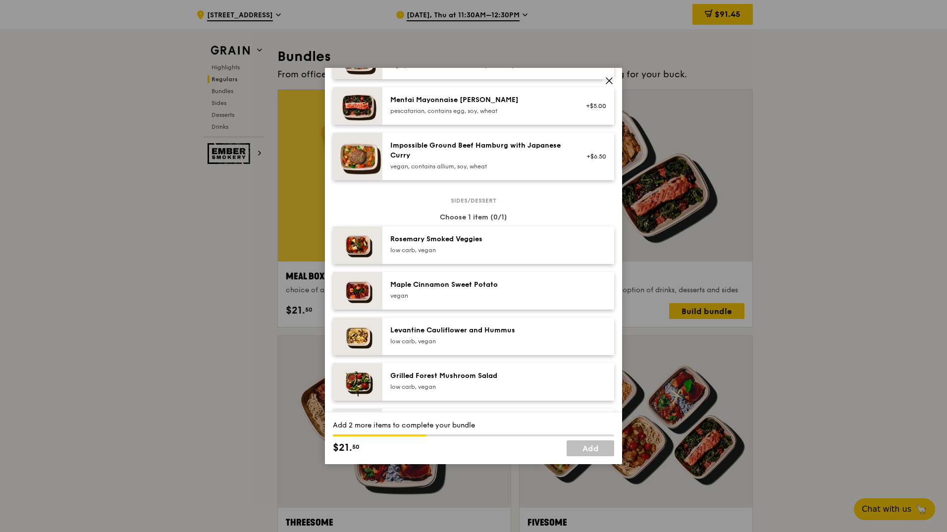
click at [465, 254] on div "low carb, vegan" at bounding box center [479, 250] width 178 height 8
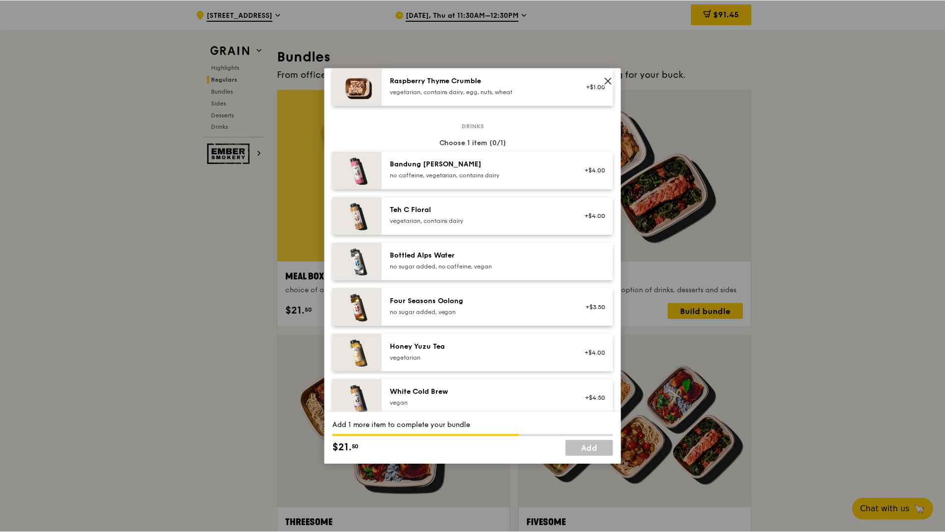
scroll to position [990, 0]
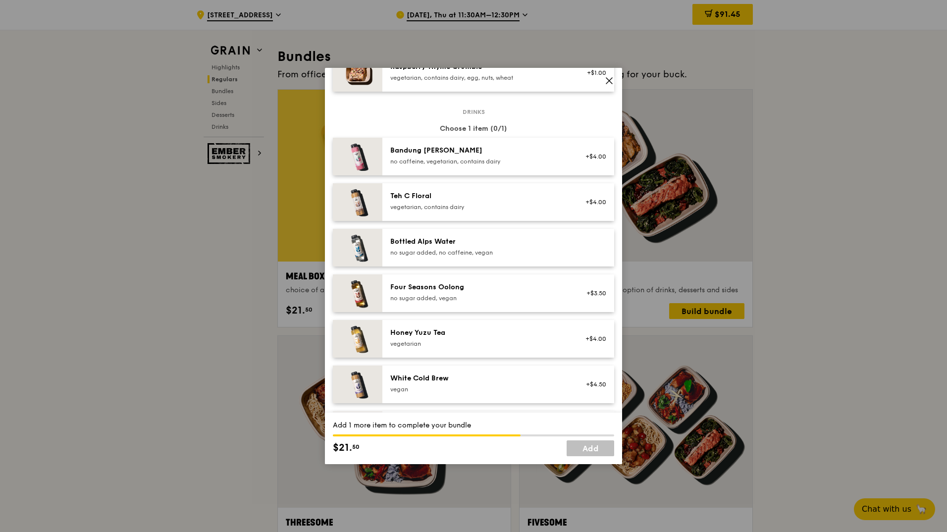
click at [480, 256] on div "no sugar added, no caffeine, vegan" at bounding box center [479, 253] width 178 height 8
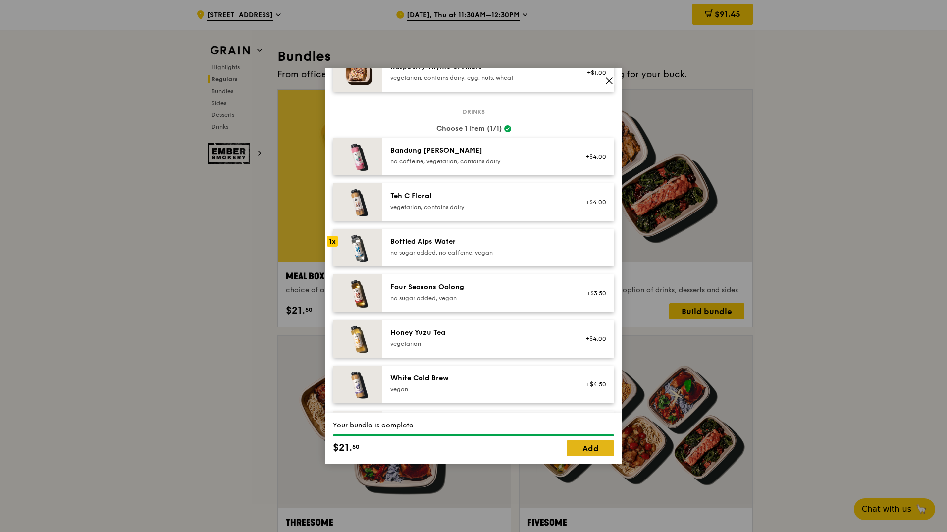
click at [591, 449] on link "Add" at bounding box center [590, 448] width 48 height 16
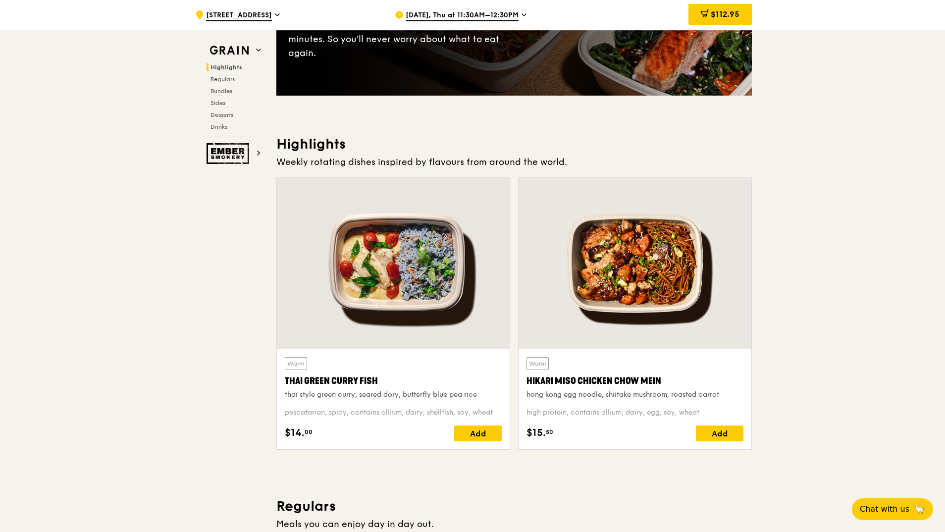
scroll to position [188, 0]
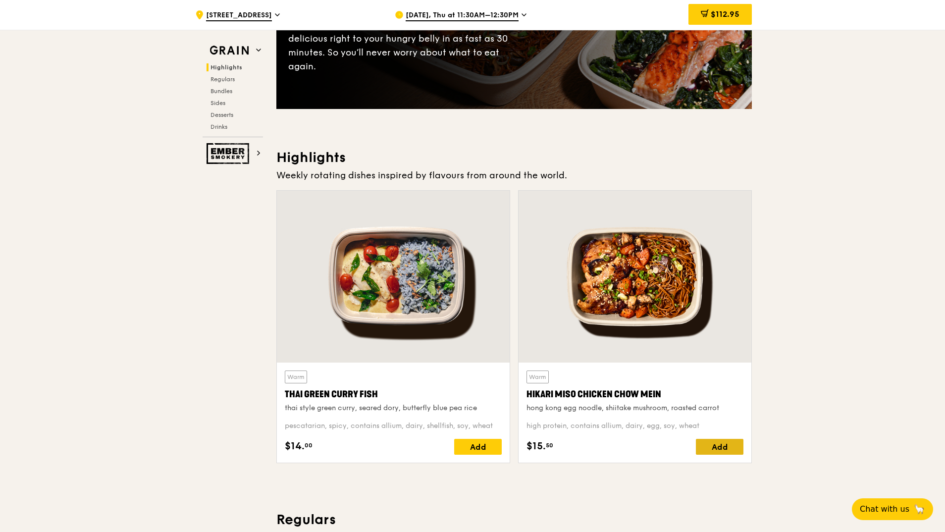
click at [721, 448] on div "Add" at bounding box center [720, 447] width 48 height 16
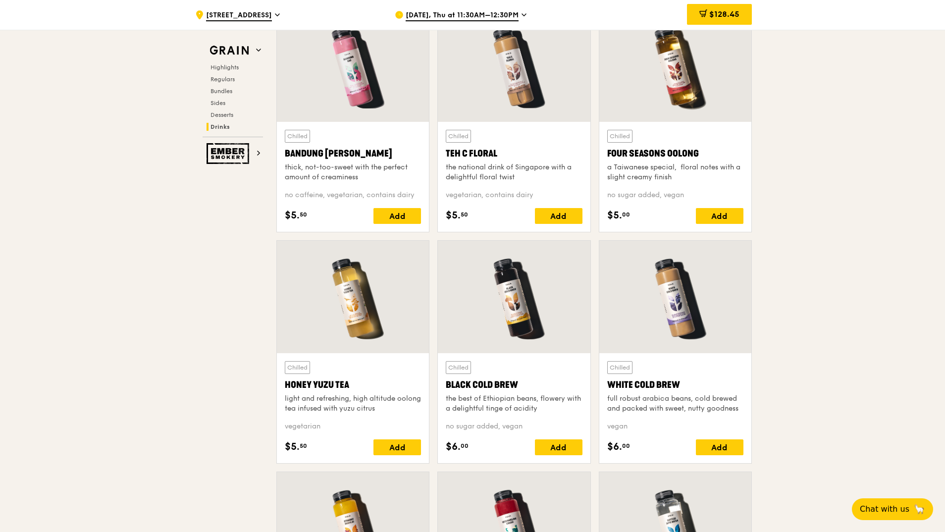
scroll to position [3505, 0]
click at [719, 219] on div "Add" at bounding box center [720, 216] width 48 height 16
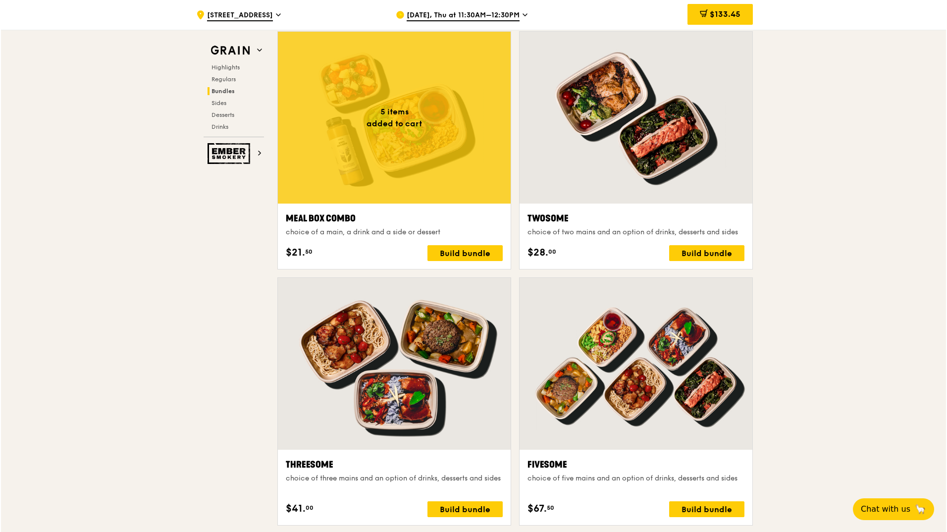
scroll to position [1475, 0]
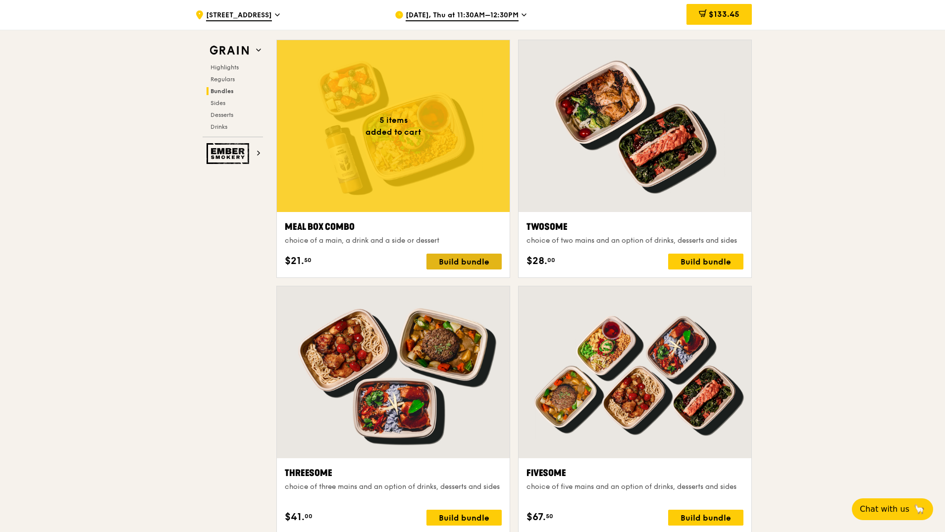
click at [477, 263] on div "Build bundle" at bounding box center [463, 261] width 75 height 16
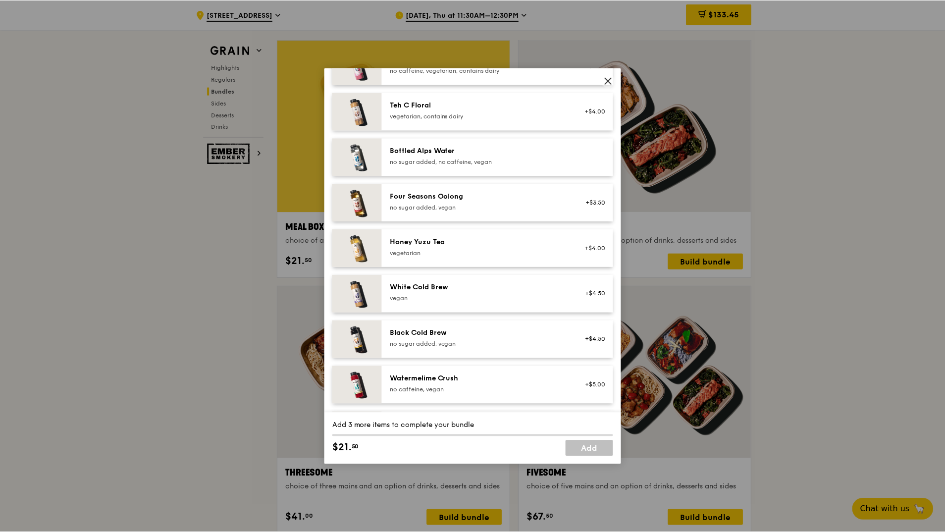
scroll to position [1133, 0]
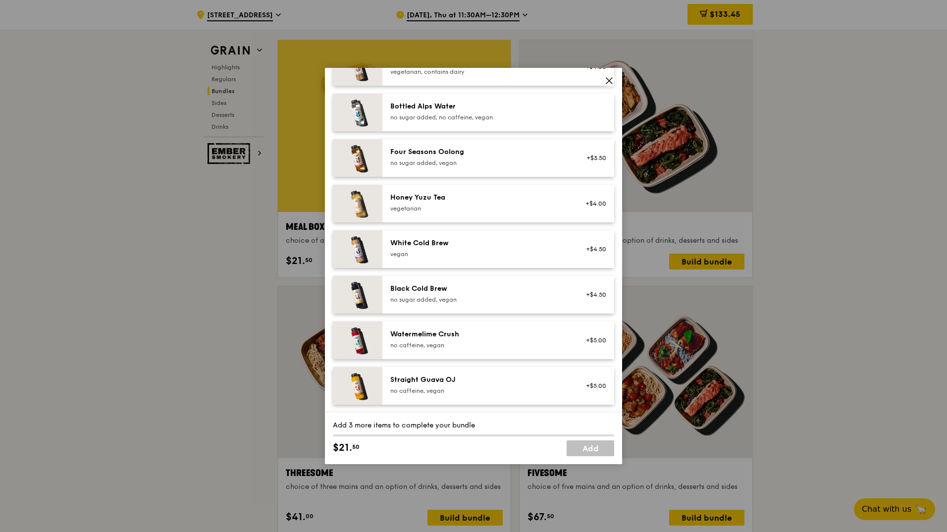
click at [610, 79] on icon at bounding box center [609, 81] width 6 height 6
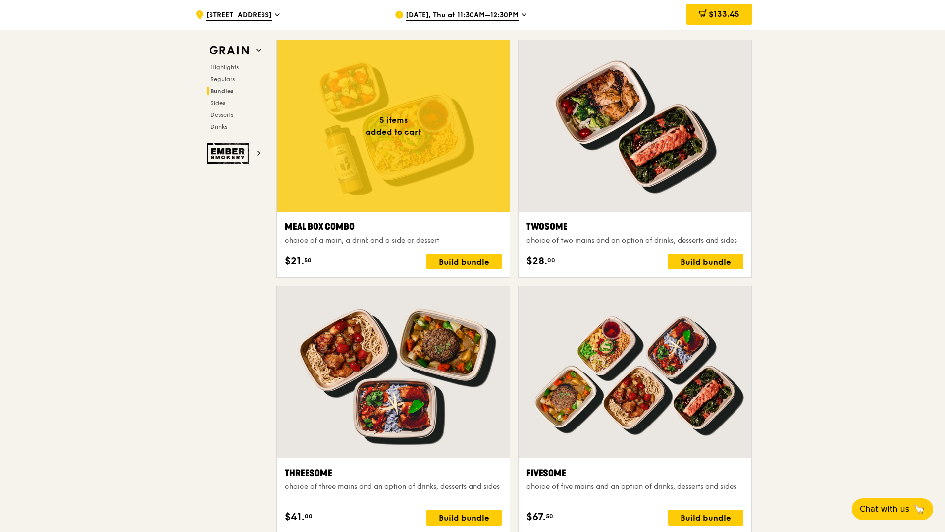
drag, startPoint x: 777, startPoint y: 121, endPoint x: 769, endPoint y: 128, distance: 10.5
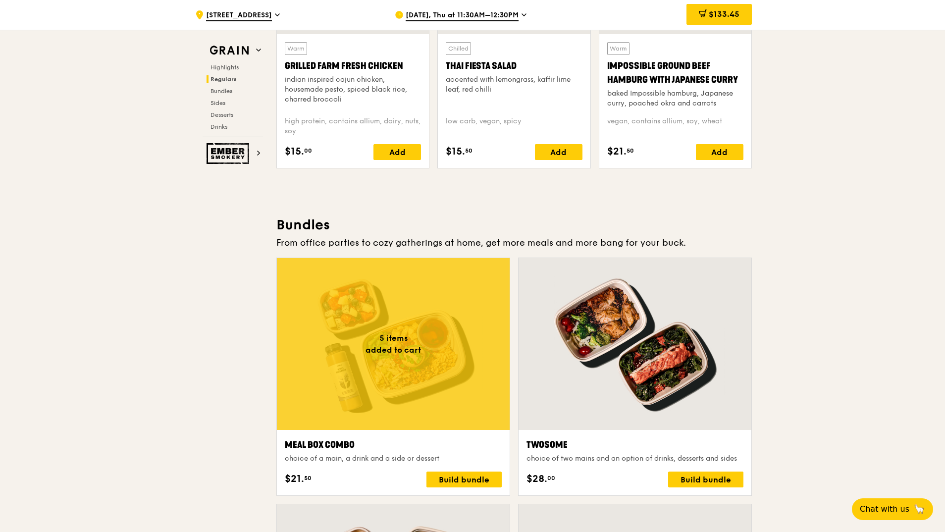
scroll to position [1178, 0]
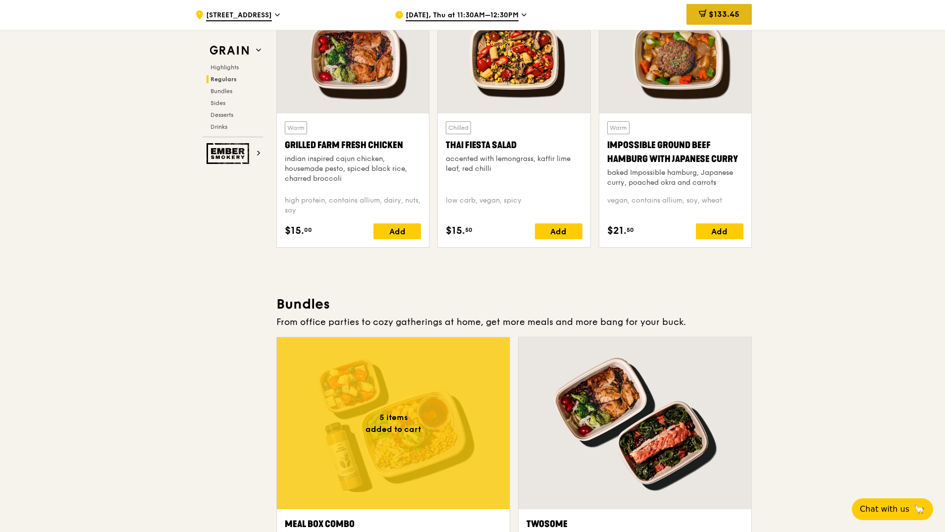
click at [716, 13] on span "$133.45" at bounding box center [723, 13] width 31 height 9
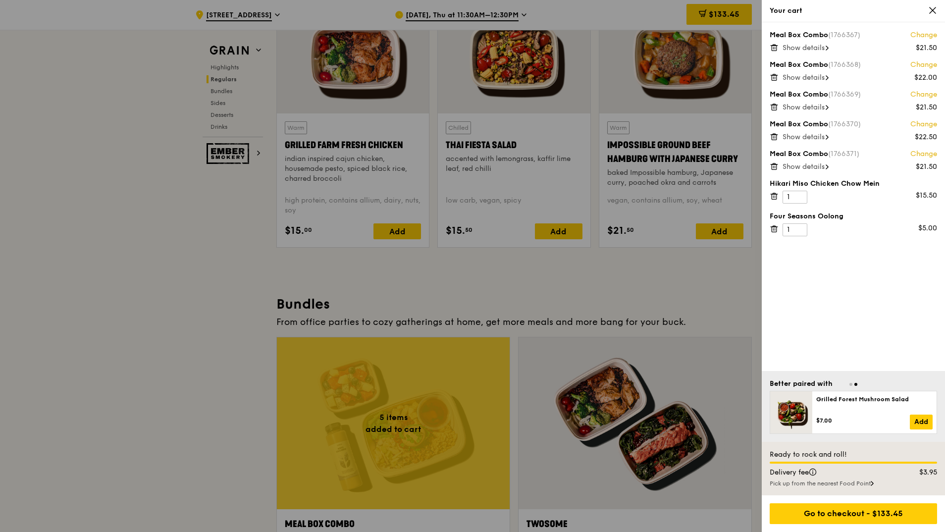
click at [772, 194] on icon at bounding box center [773, 194] width 7 height 0
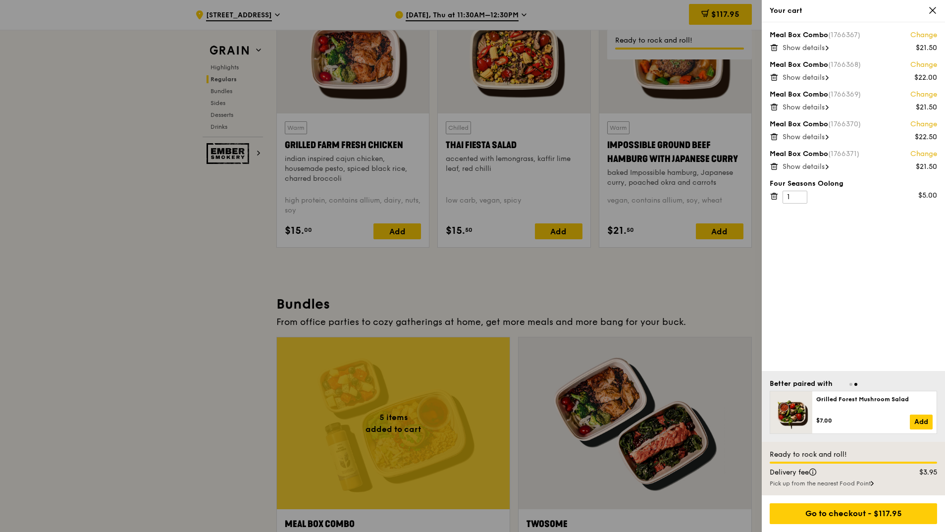
click at [774, 200] on icon at bounding box center [773, 196] width 9 height 9
click at [404, 438] on div at bounding box center [472, 266] width 945 height 532
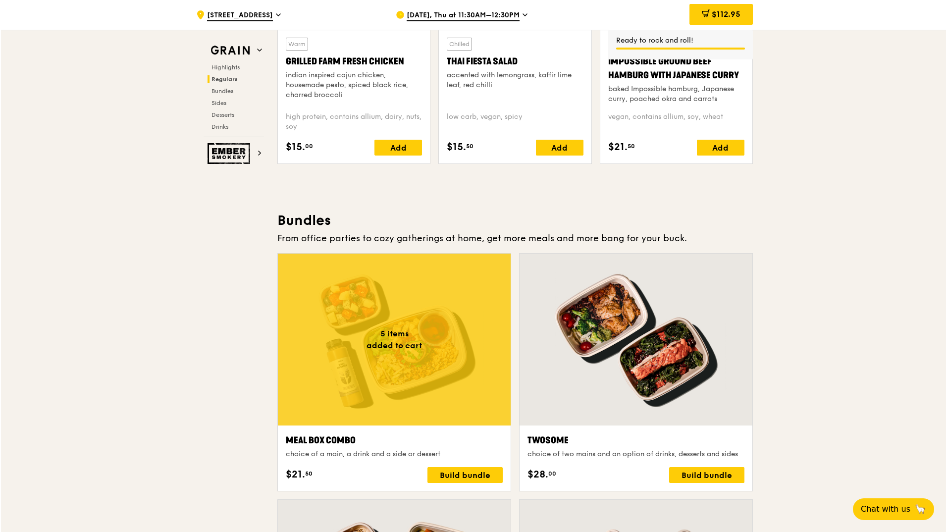
scroll to position [1376, 0]
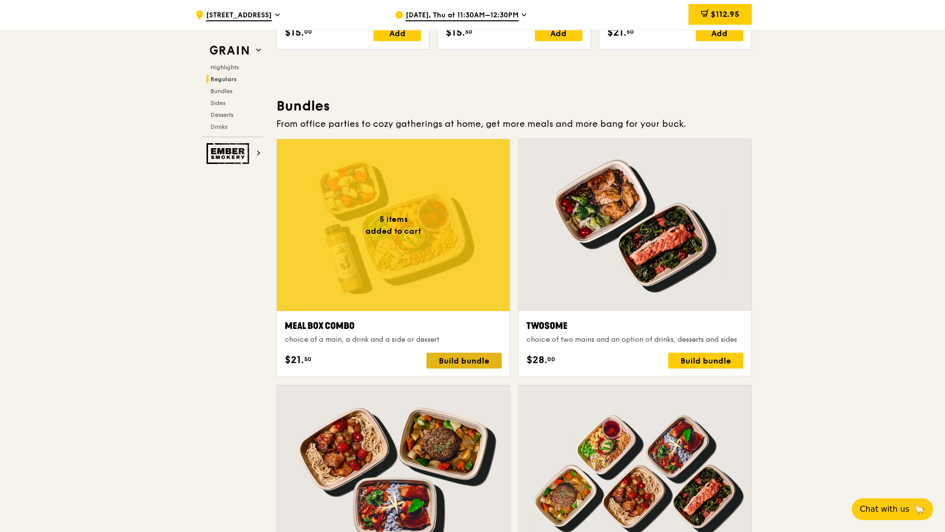
click at [467, 360] on div "Build bundle" at bounding box center [463, 360] width 75 height 16
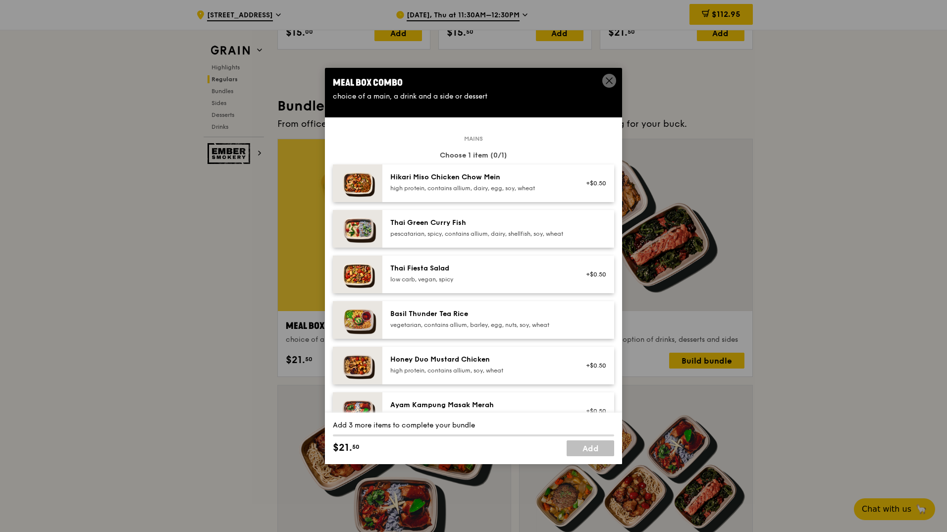
click at [488, 189] on div "high protein, contains allium, dairy, egg, soy, wheat" at bounding box center [479, 188] width 178 height 8
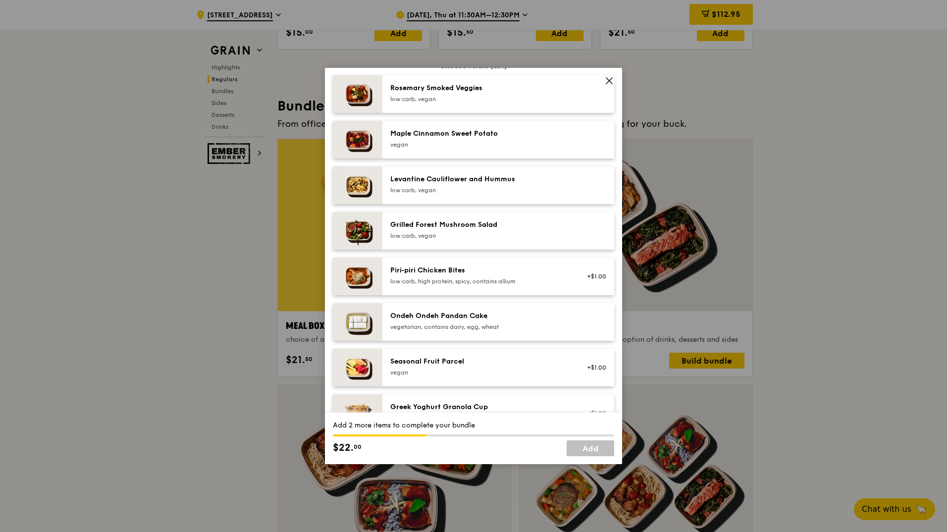
scroll to position [644, 0]
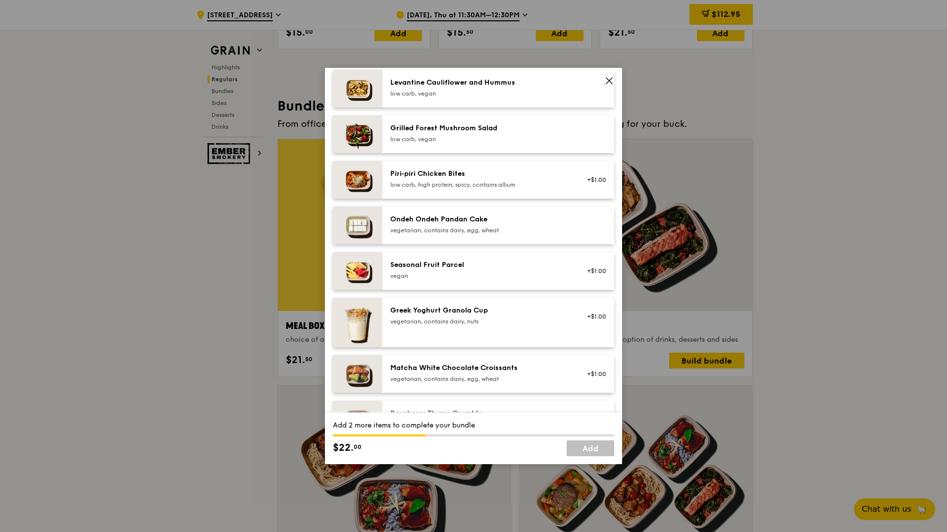
click at [468, 143] on div "low carb, vegan" at bounding box center [479, 139] width 178 height 8
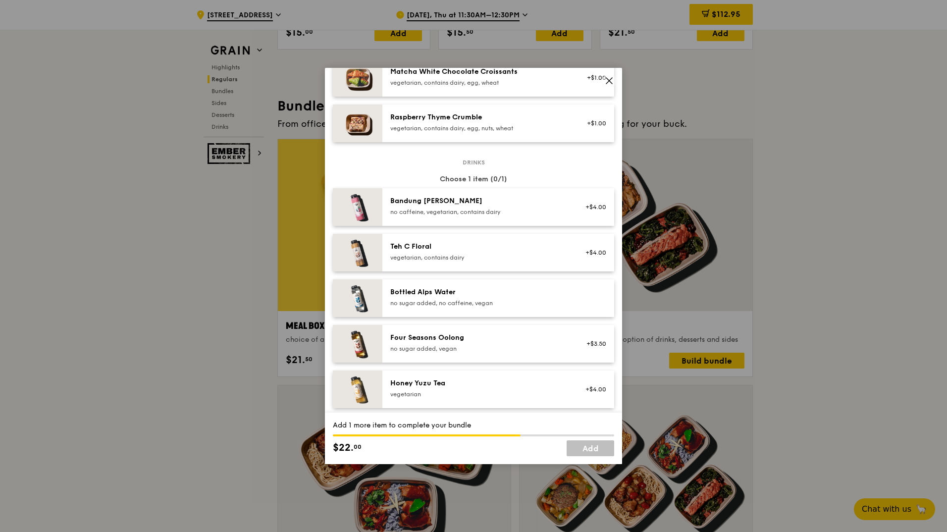
scroll to position [941, 0]
click at [410, 296] on div "Bottled Alps Water" at bounding box center [479, 291] width 178 height 10
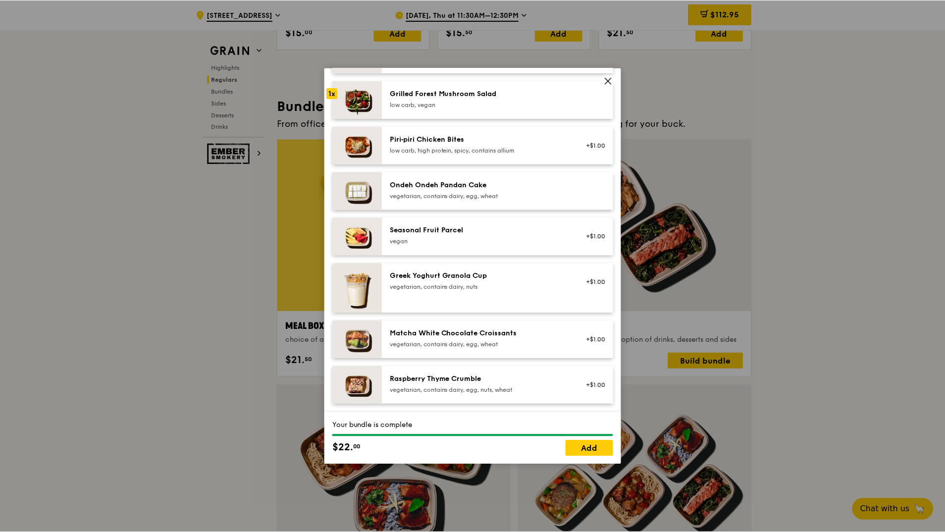
scroll to position [693, 0]
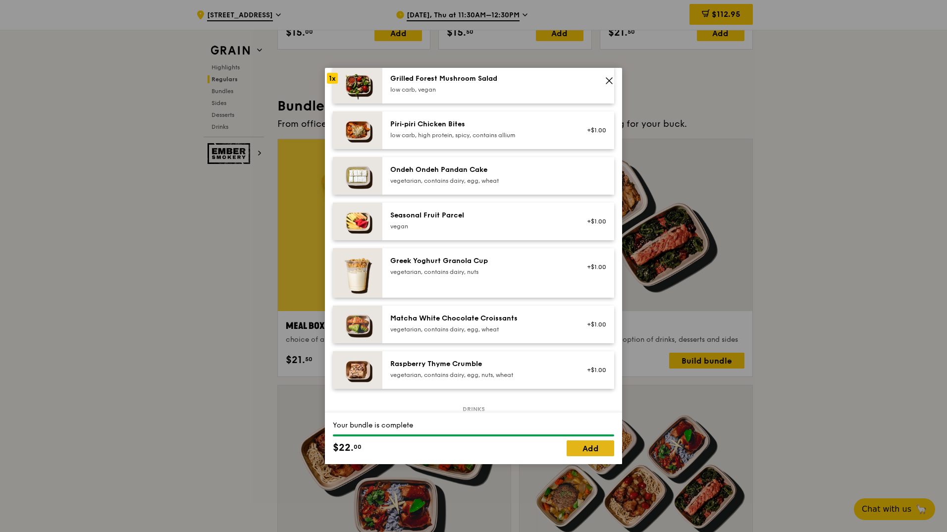
click at [585, 449] on link "Add" at bounding box center [590, 448] width 48 height 16
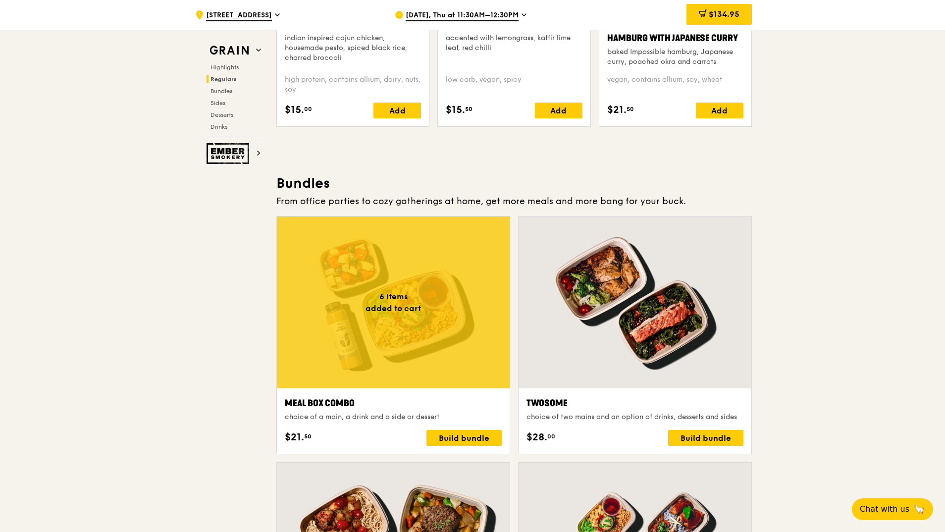
scroll to position [1129, 0]
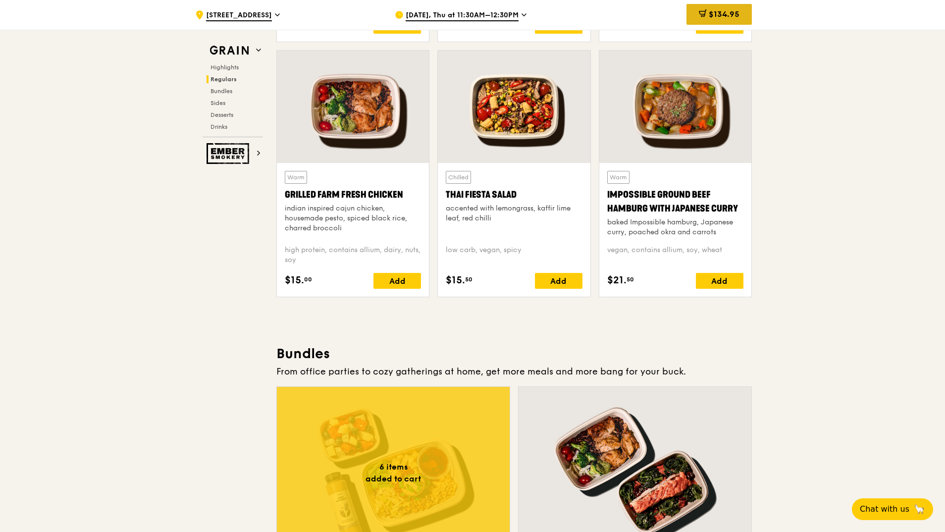
click at [713, 16] on span "$134.95" at bounding box center [723, 13] width 31 height 9
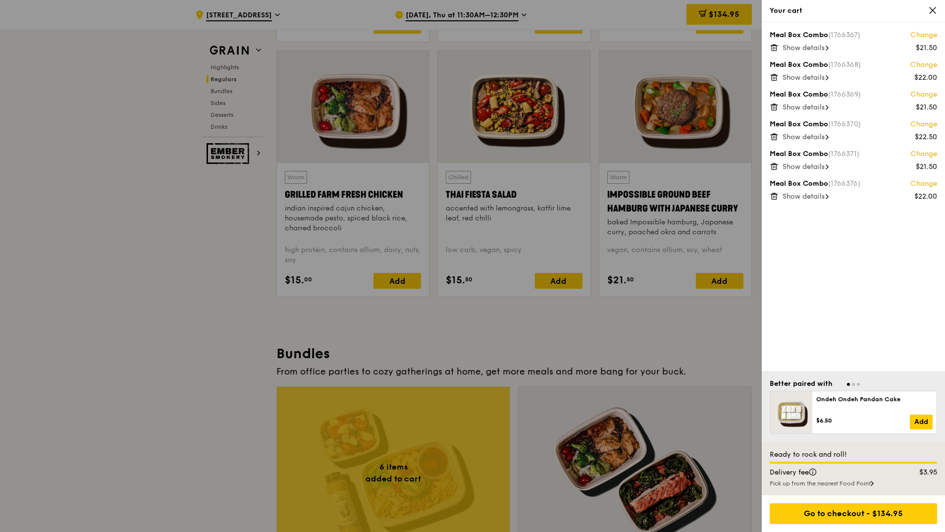
click at [85, 313] on div at bounding box center [472, 266] width 945 height 532
